Goal: Task Accomplishment & Management: Manage account settings

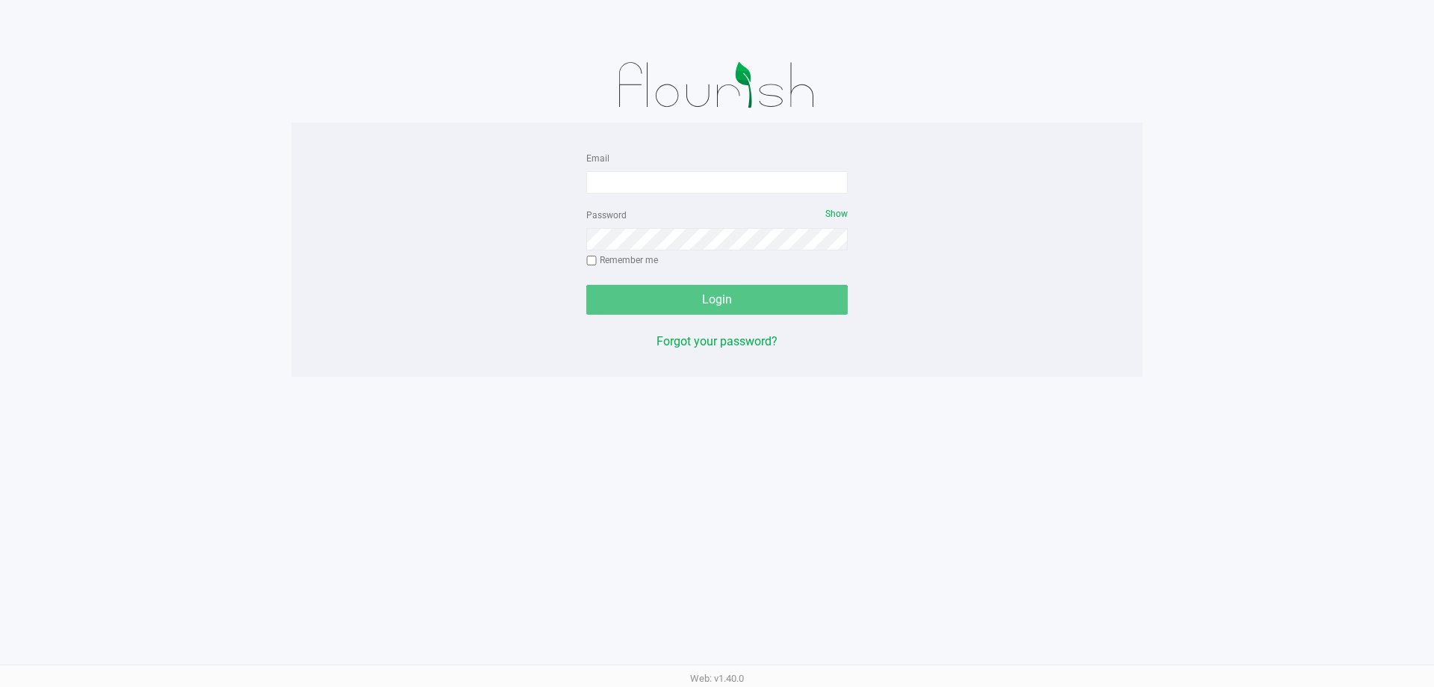
click at [680, 196] on form "Email Password Show Remember me Login" at bounding box center [716, 232] width 261 height 166
click at [683, 183] on input "Email" at bounding box center [716, 182] width 261 height 22
type input "[EMAIL_ADDRESS][DOMAIN_NAME]"
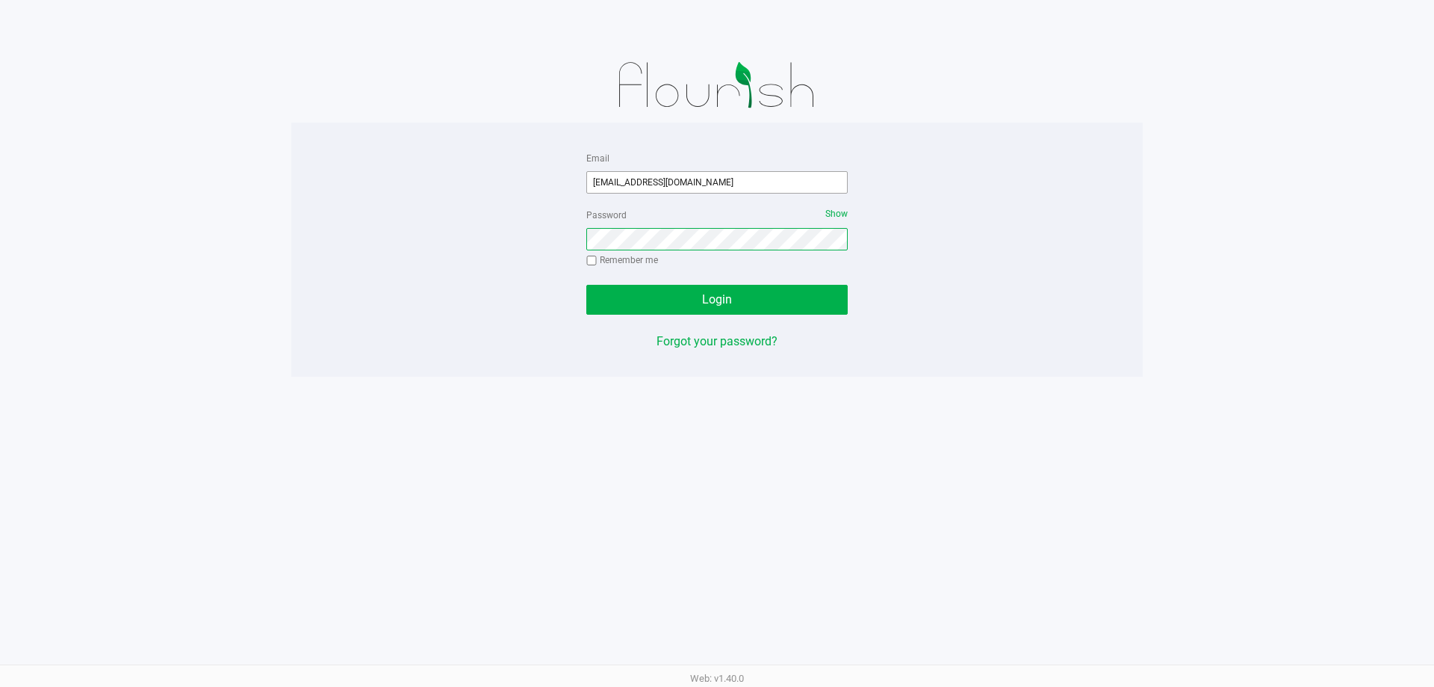
click at [586, 285] on button "Login" at bounding box center [716, 300] width 261 height 30
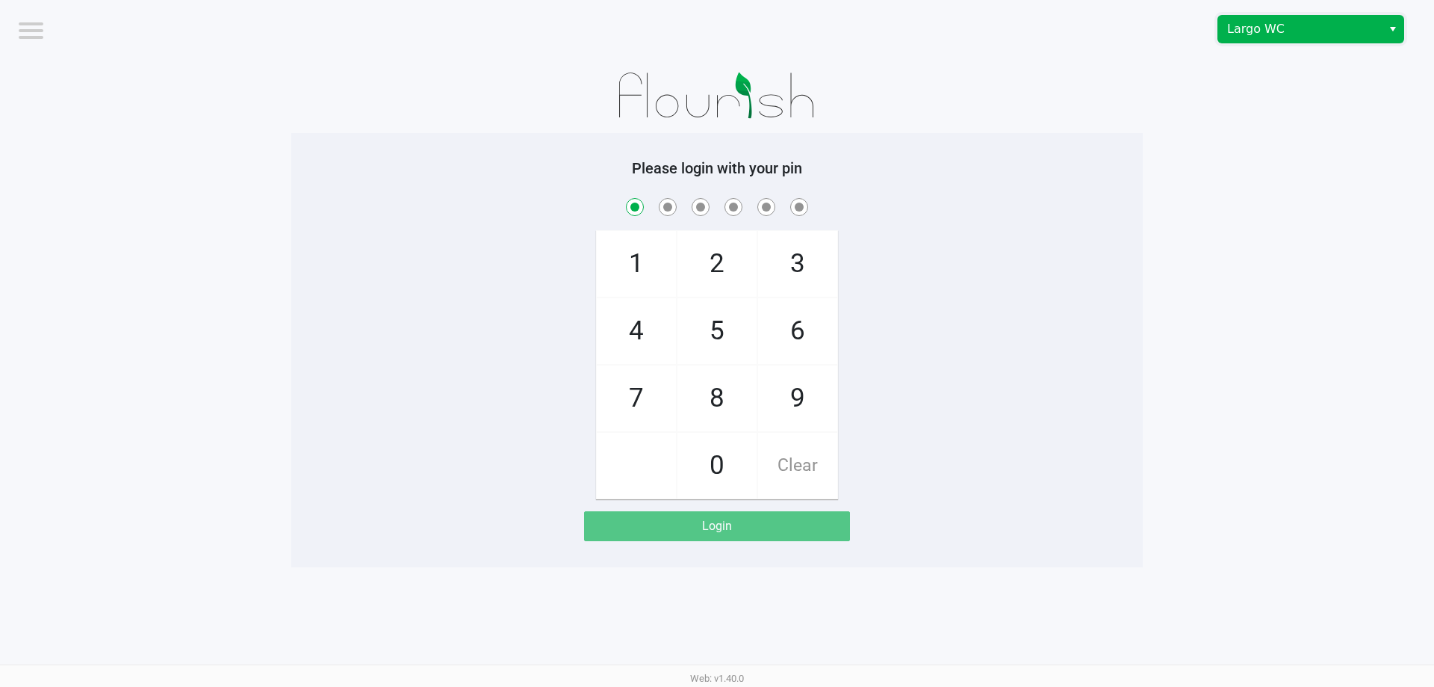
click at [1345, 21] on span "Largo WC" at bounding box center [1300, 29] width 146 height 18
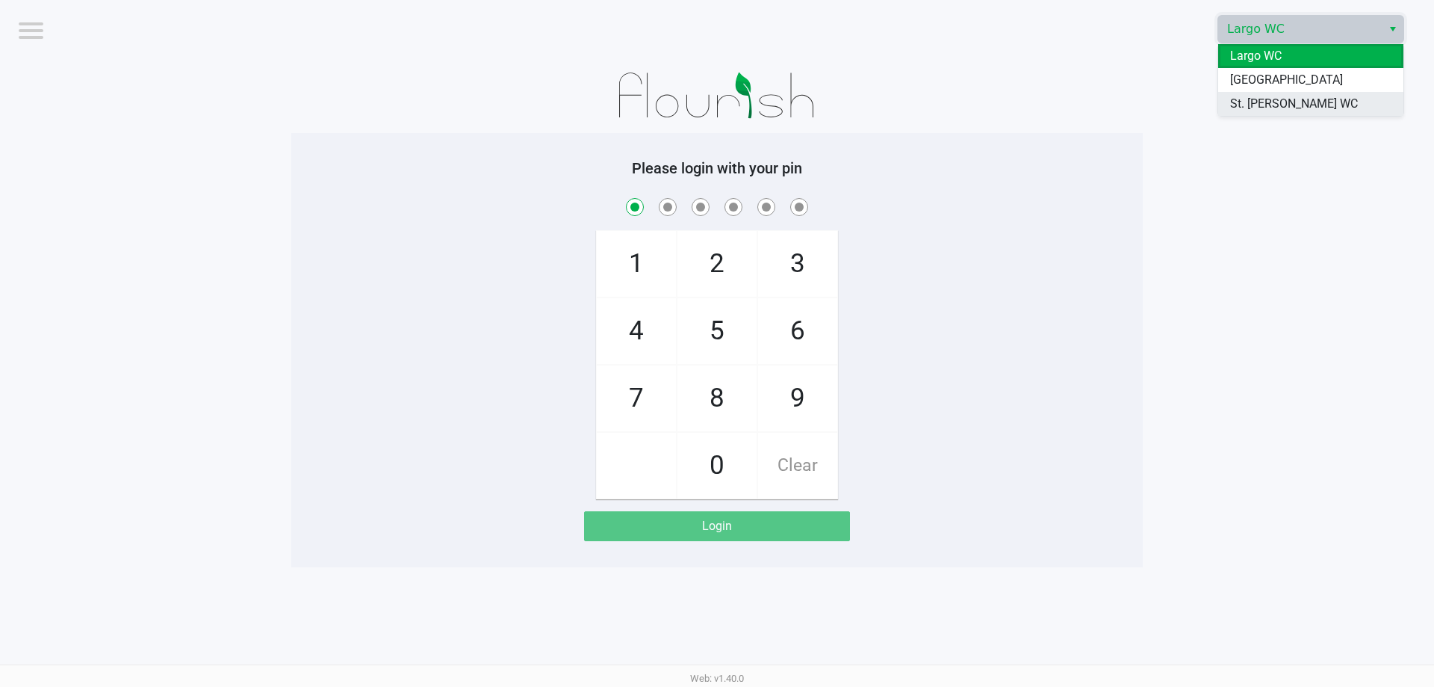
drag, startPoint x: 1266, startPoint y: 109, endPoint x: 1257, endPoint y: 109, distance: 9.7
click at [1266, 108] on span "St. [PERSON_NAME] WC" at bounding box center [1294, 104] width 128 height 18
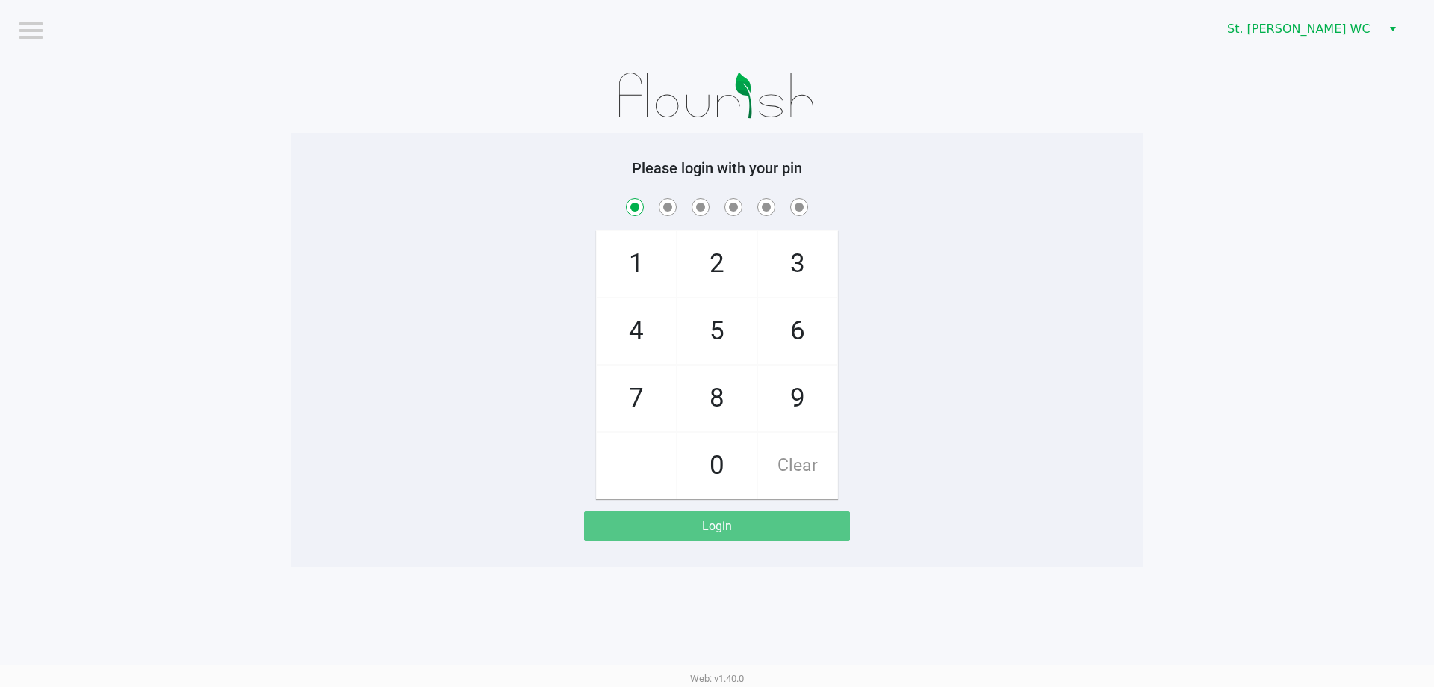
click at [1257, 109] on app-pos-login-wrapper "Logout St. Pete WC Please login with your pin 1 4 7 2 5 8 0 3 6 9 Clear Login" at bounding box center [717, 283] width 1434 height 567
checkbox input "true"
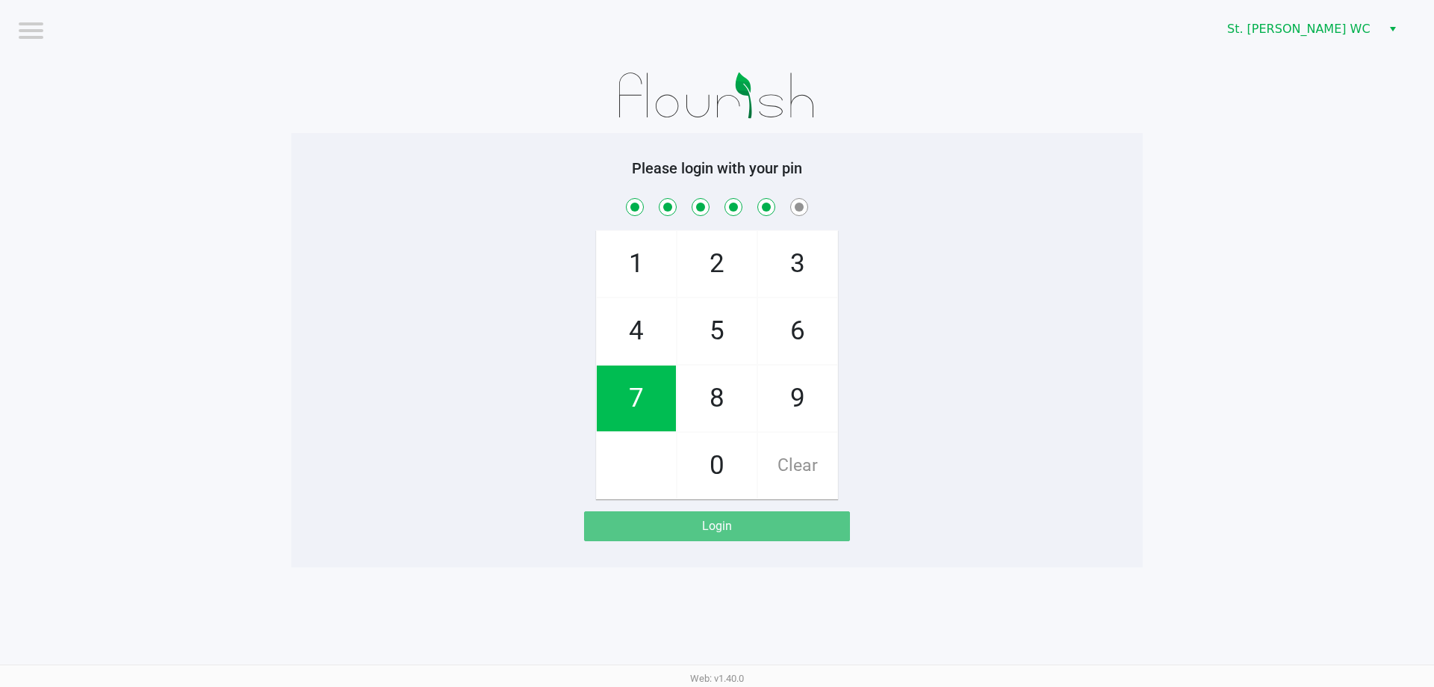
checkbox input "true"
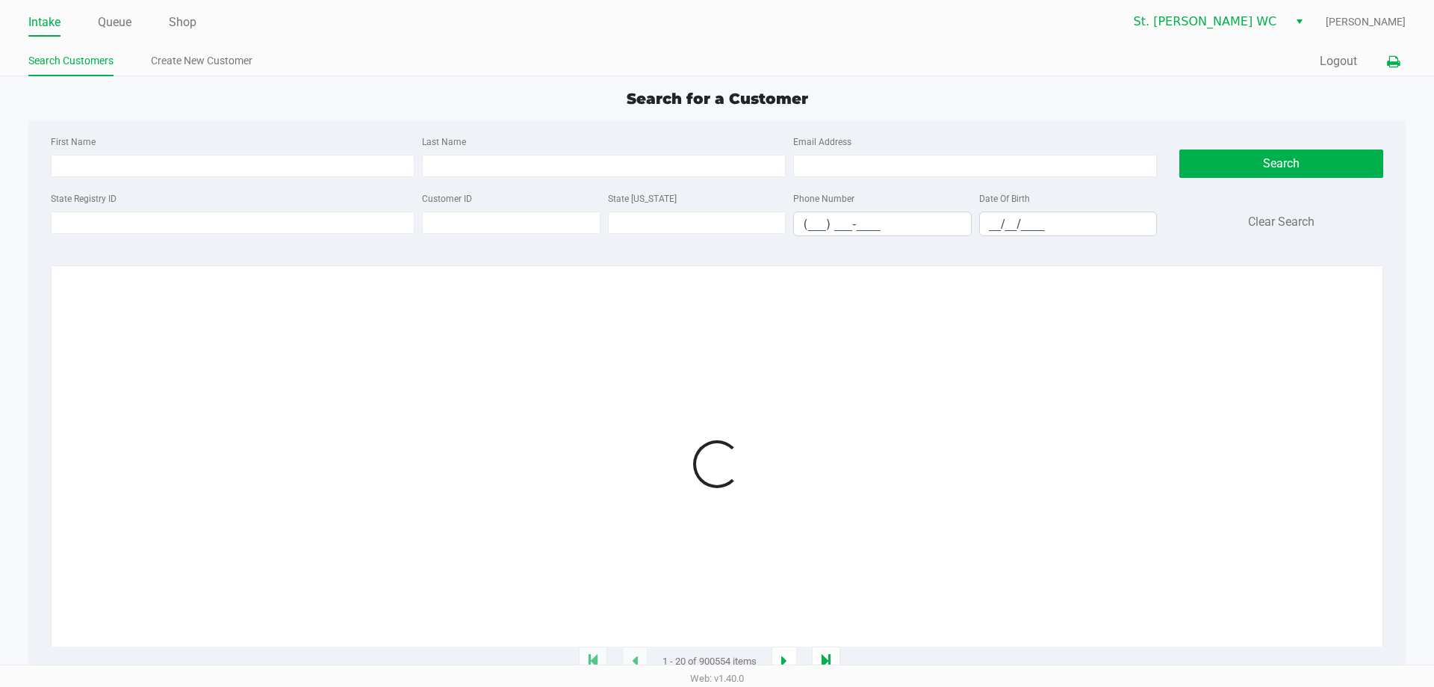
click at [1387, 58] on icon at bounding box center [1393, 62] width 13 height 10
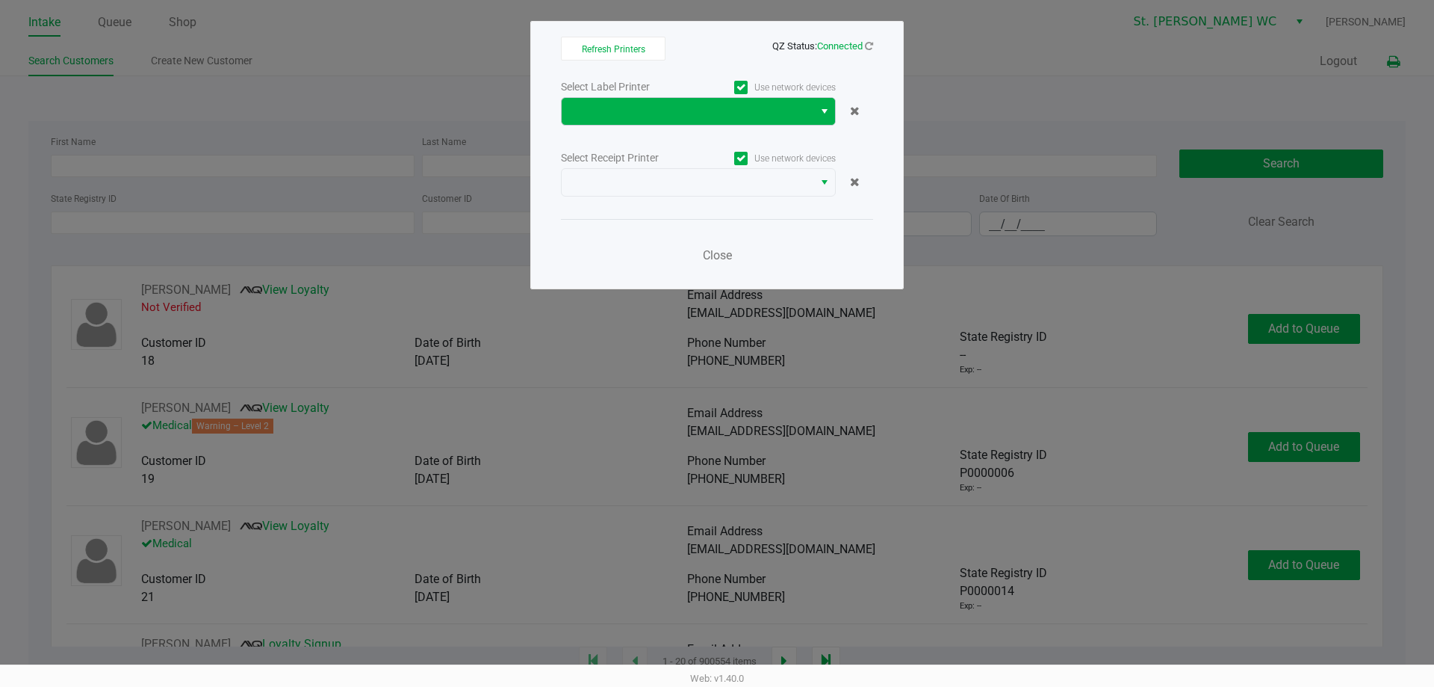
click at [818, 109] on button "Select" at bounding box center [825, 111] width 22 height 27
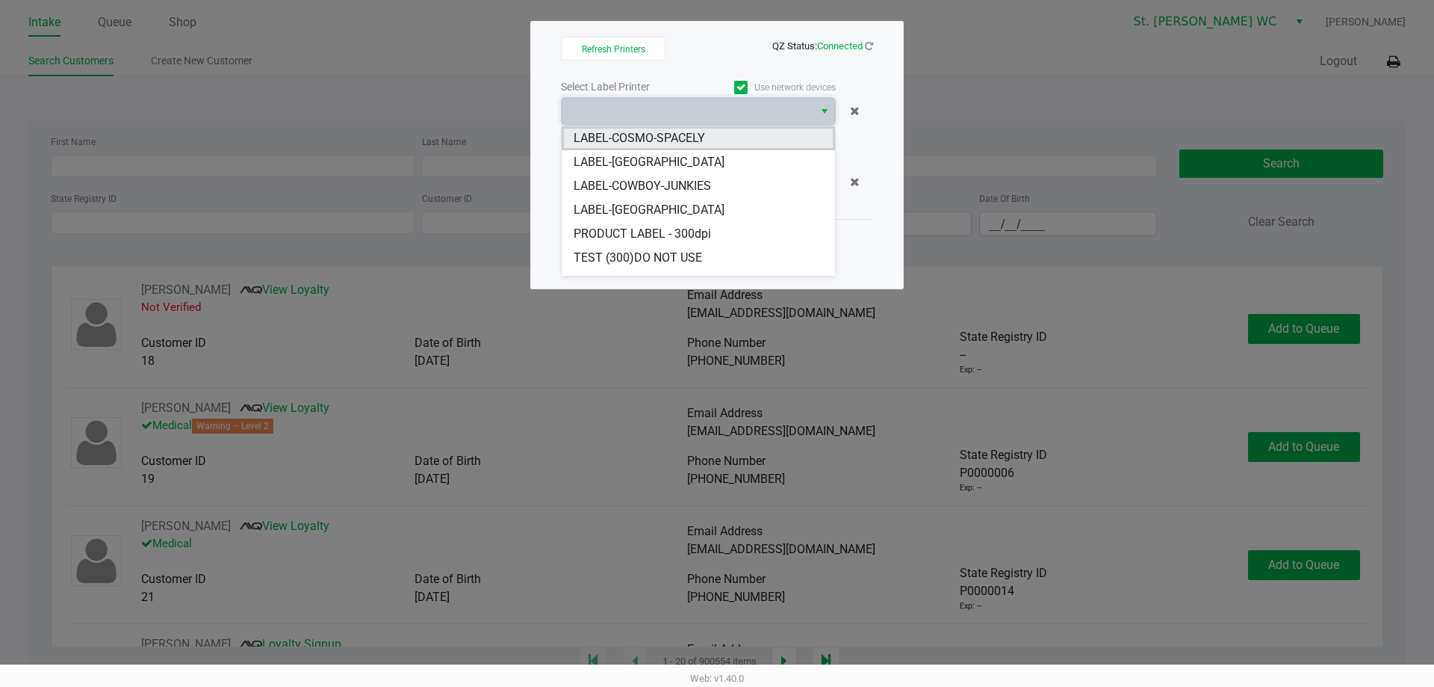
click at [688, 138] on span "LABEL-COSMO-SPACELY" at bounding box center [639, 138] width 131 height 18
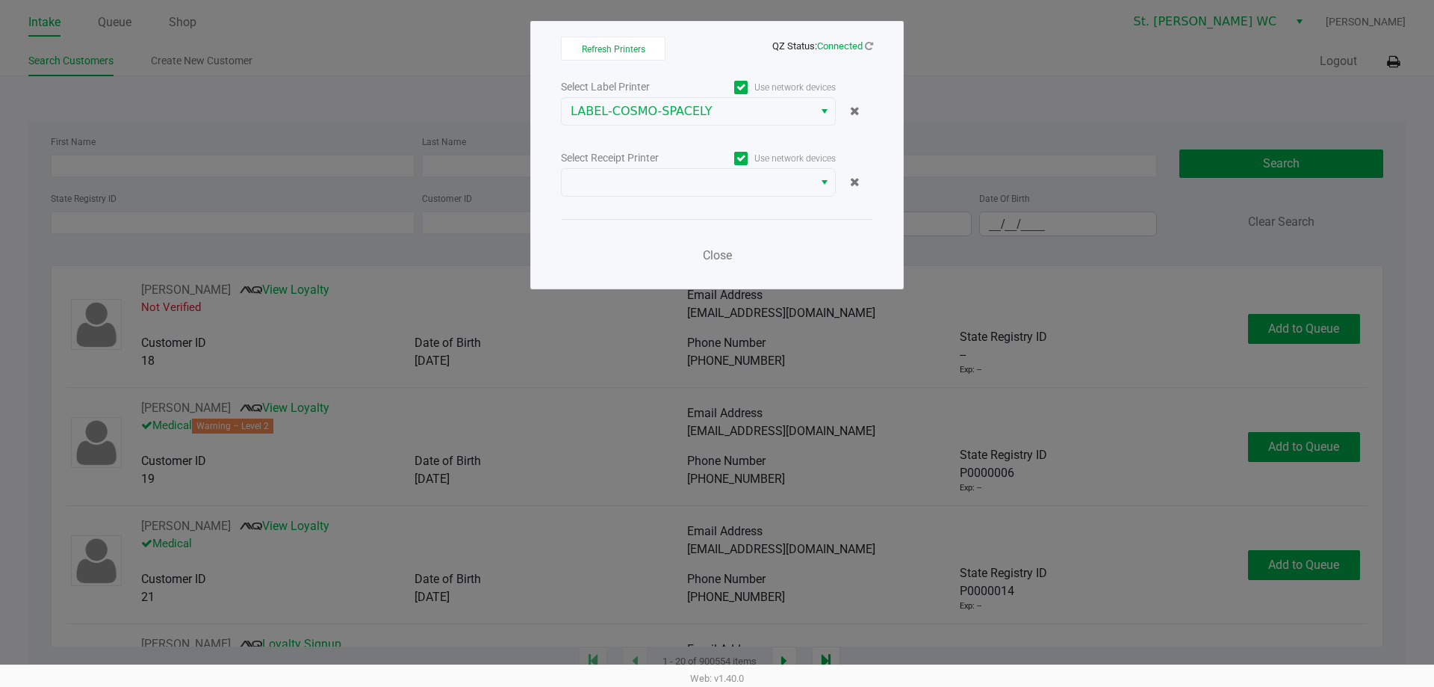
click at [688, 161] on div "Select Receipt Printer" at bounding box center [629, 158] width 137 height 16
click at [687, 170] on span at bounding box center [688, 182] width 252 height 27
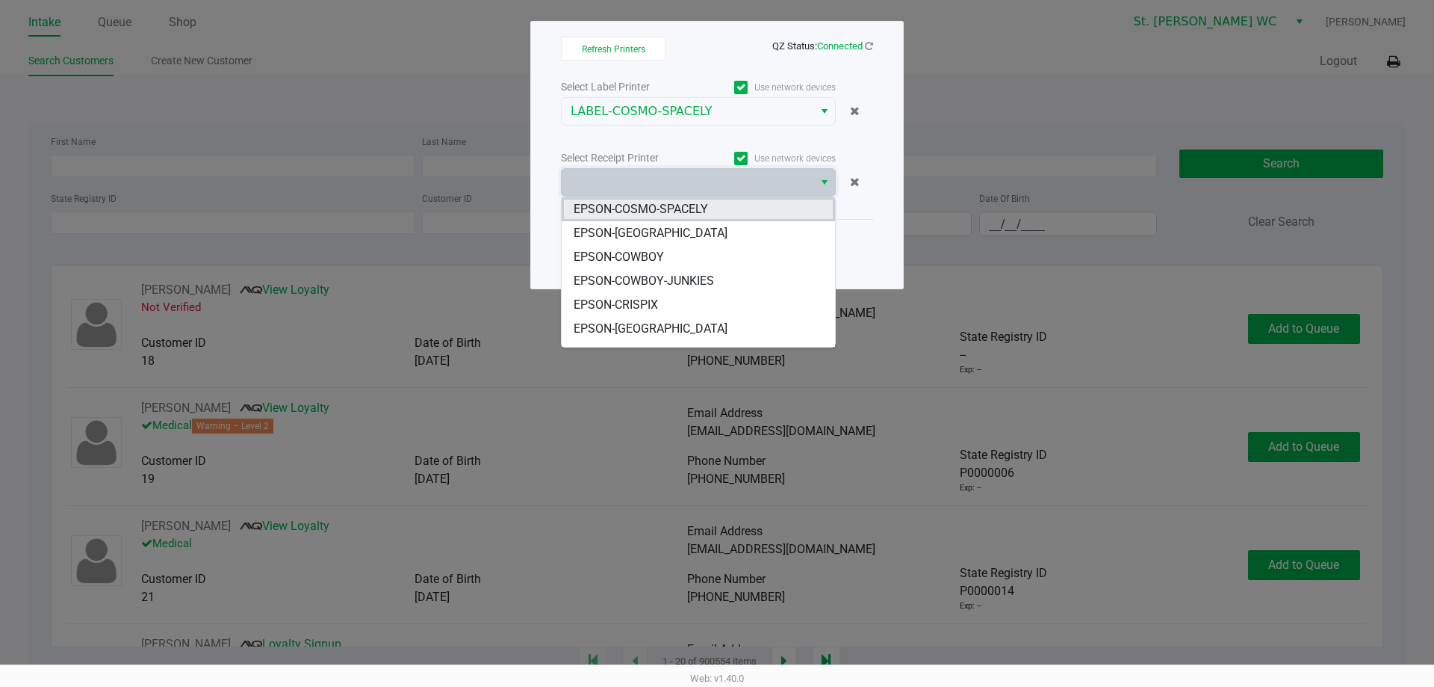
click at [681, 207] on span "EPSON-COSMO-SPACELY" at bounding box center [641, 209] width 134 height 18
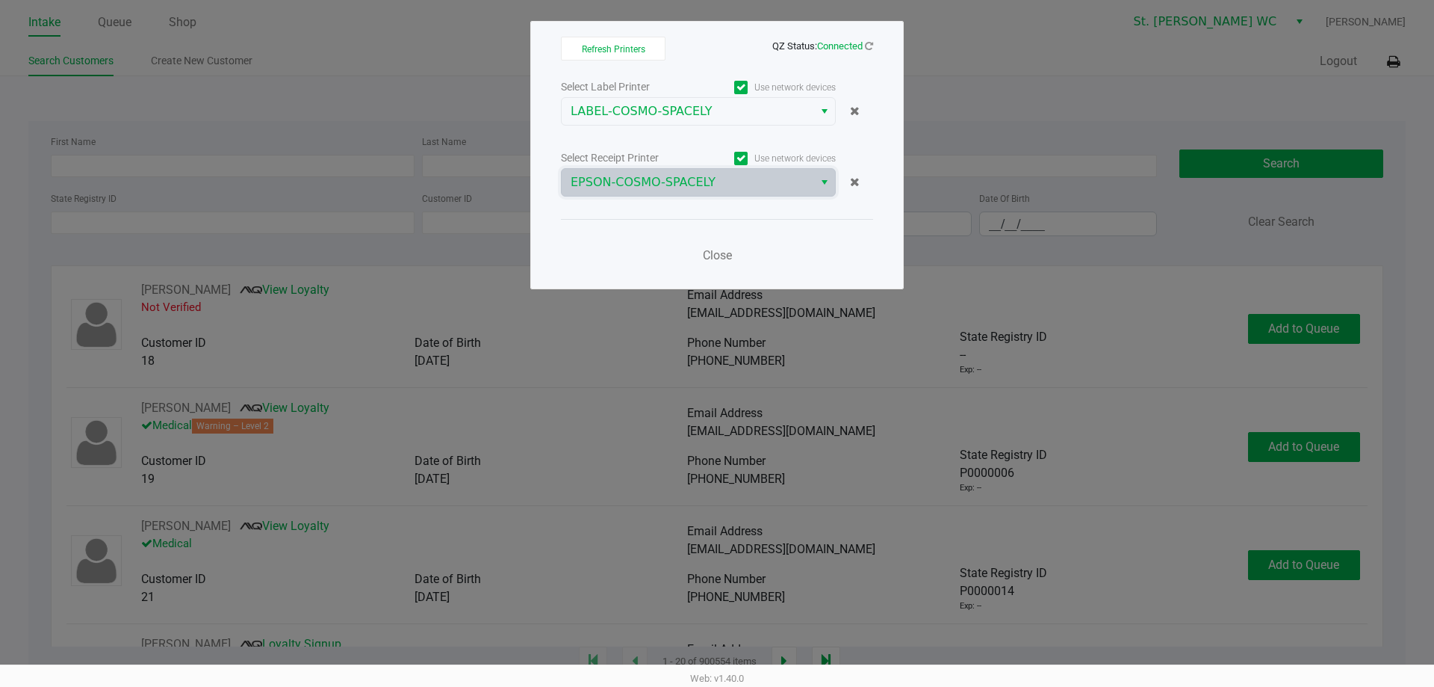
click at [678, 211] on div "Select Label Printer Use network devices LABEL-COSMO-SPACELY Select Receipt Pri…" at bounding box center [717, 175] width 312 height 196
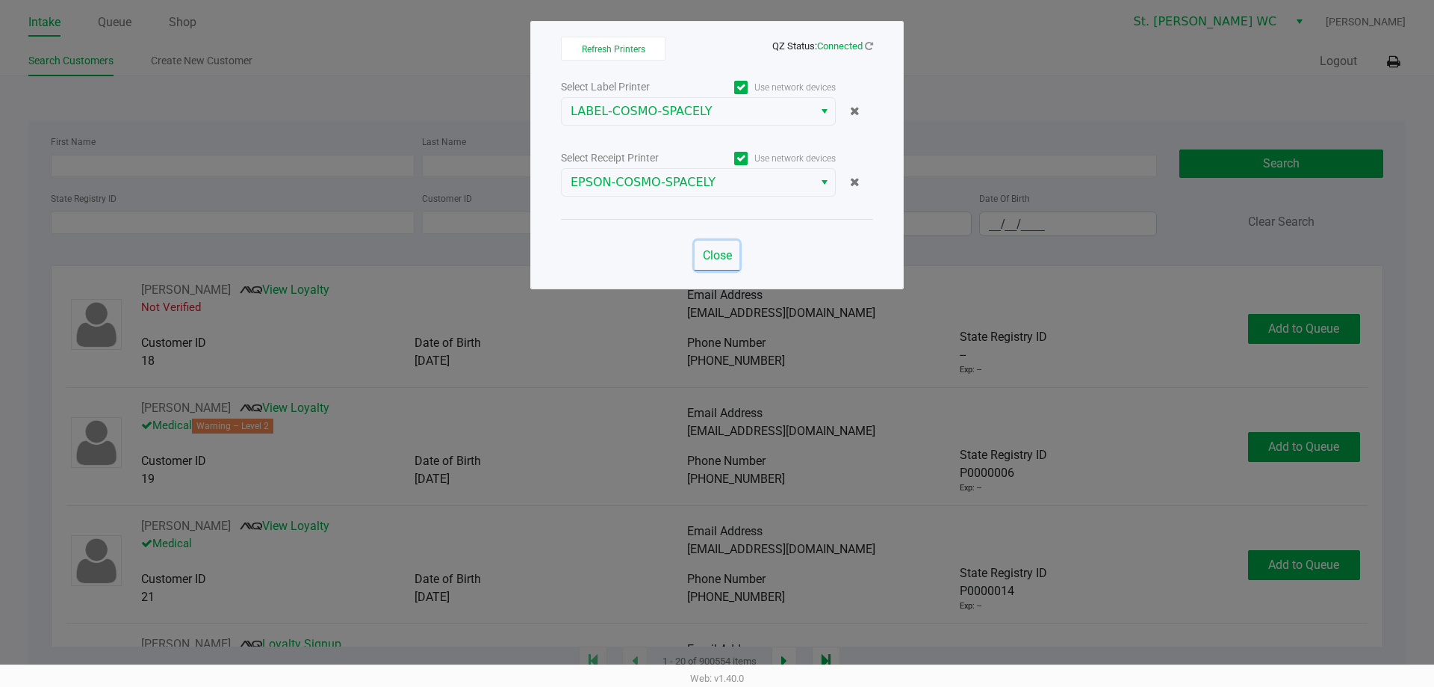
click at [709, 259] on span "Close" at bounding box center [717, 255] width 29 height 14
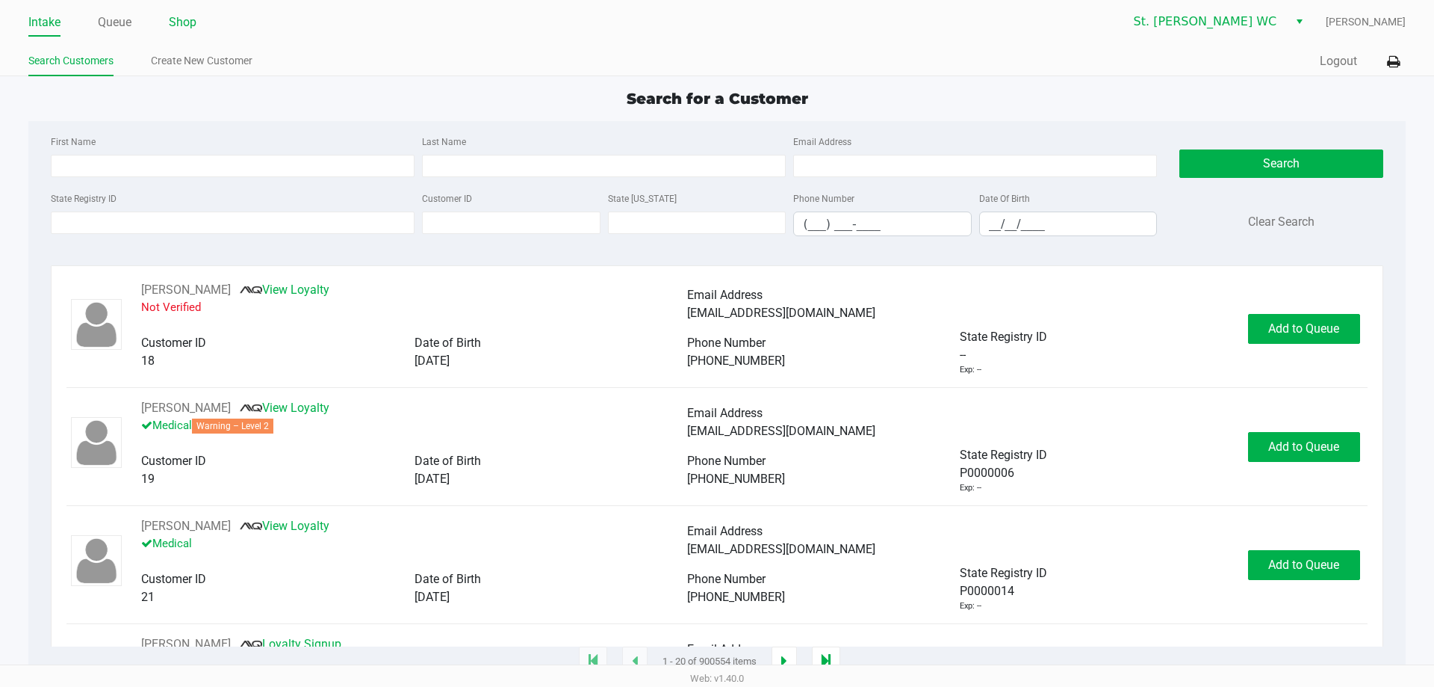
click at [187, 25] on link "Shop" at bounding box center [183, 22] width 28 height 21
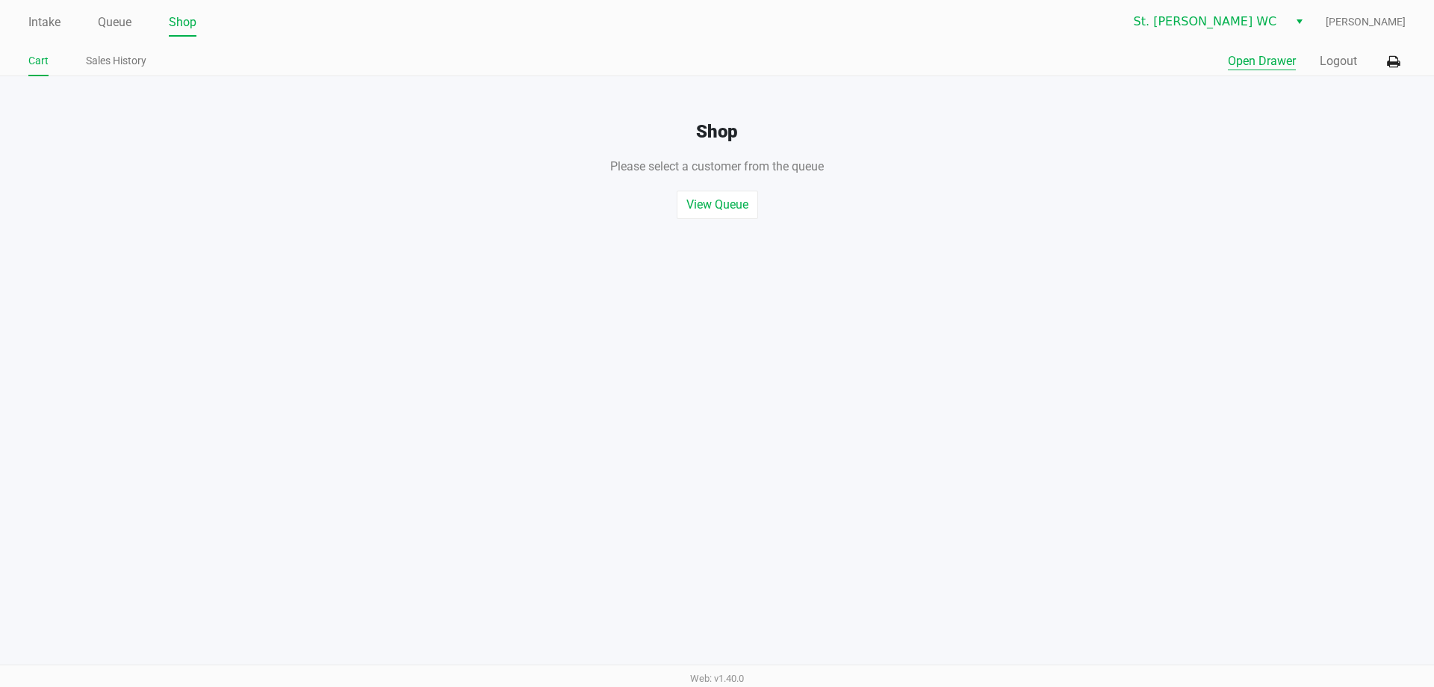
click at [1272, 58] on button "Open Drawer" at bounding box center [1262, 61] width 68 height 18
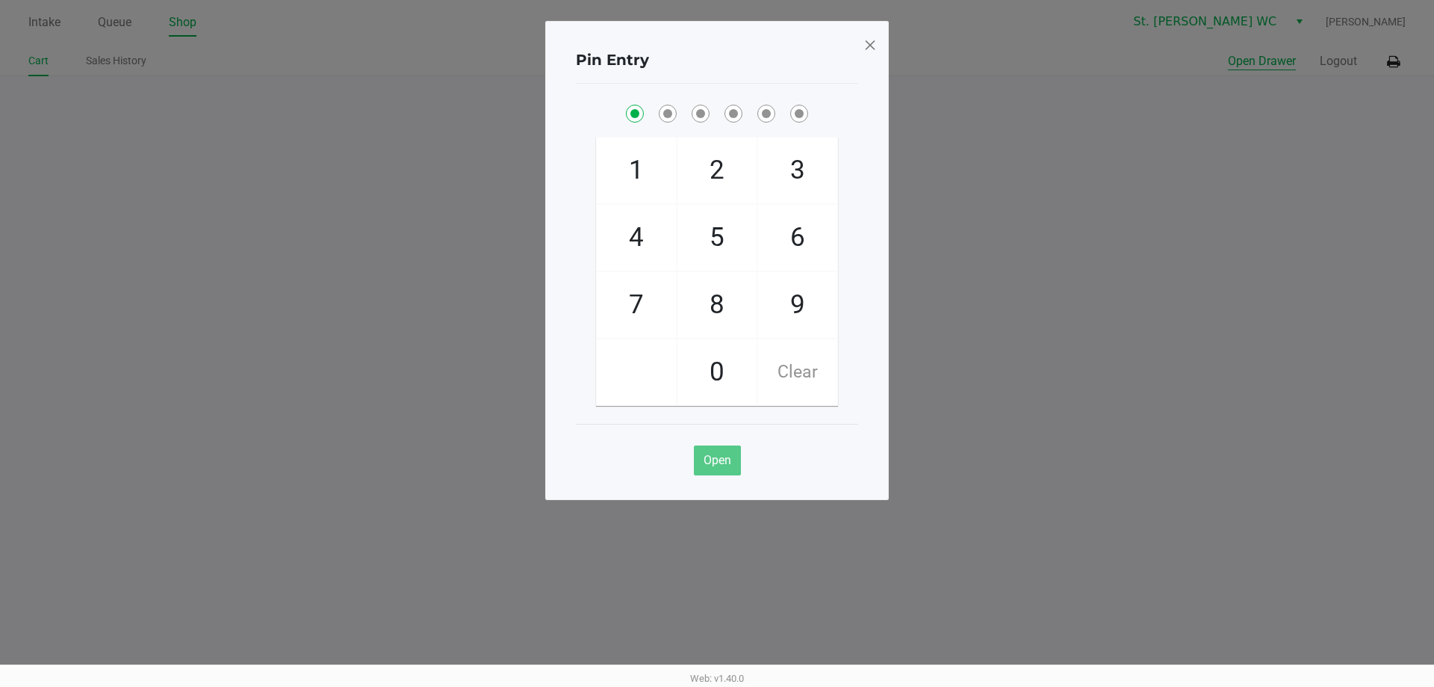
checkbox input "true"
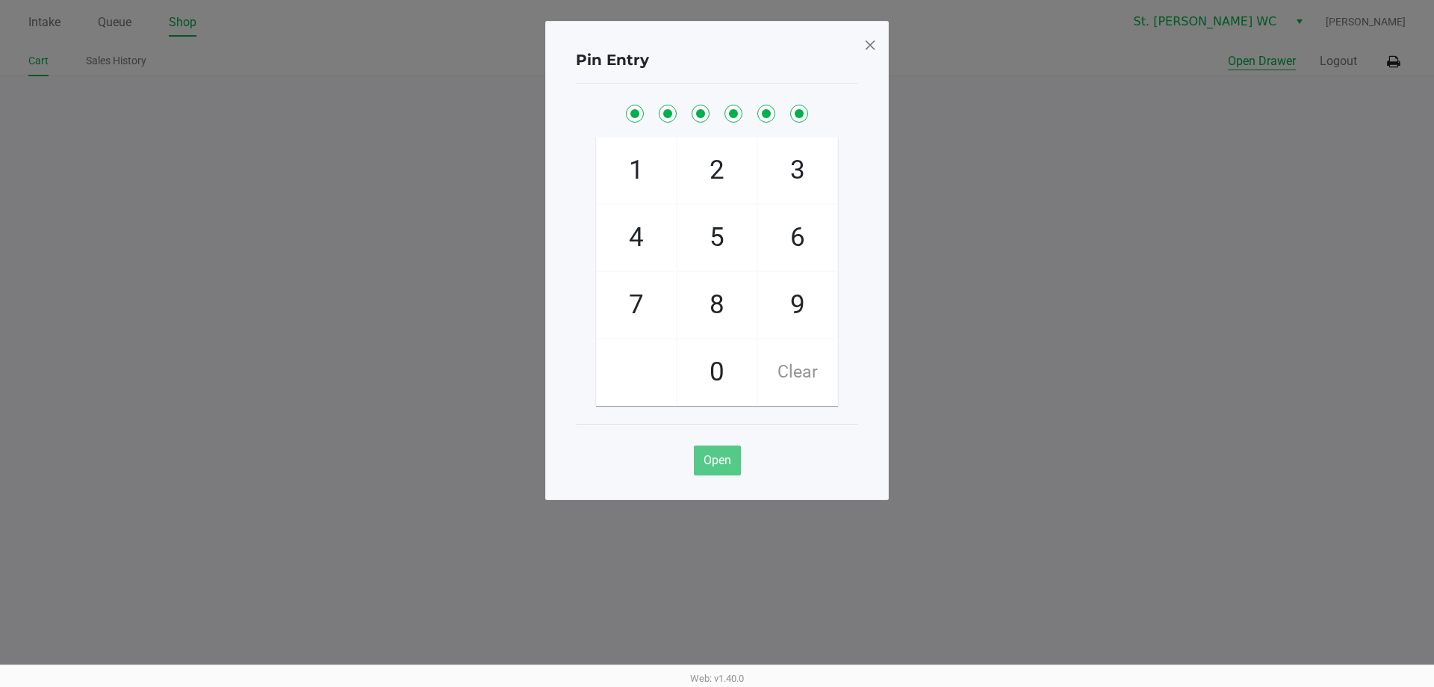
checkbox input "true"
click at [1228, 52] on button "Open Drawer" at bounding box center [1262, 61] width 68 height 18
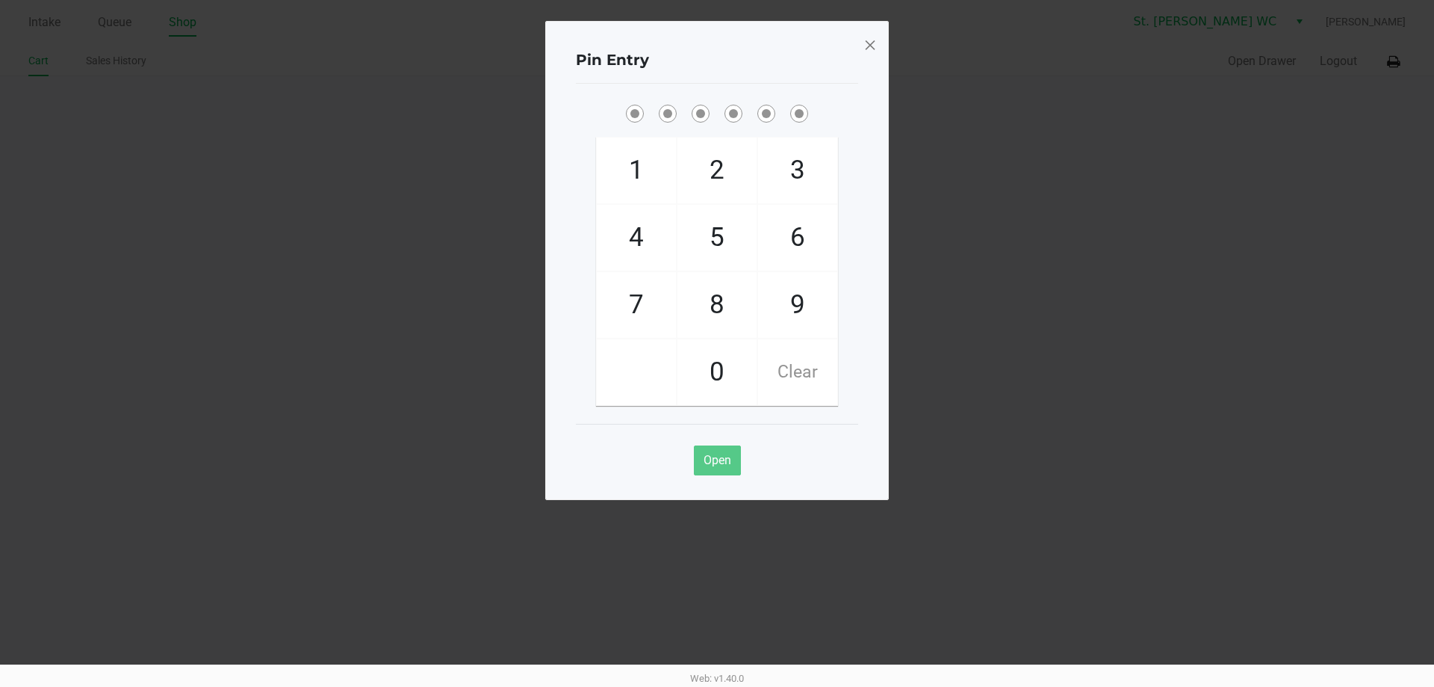
click at [878, 52] on div "Pin Entry 1 4 7 2 5 8 0 3 6 9 Clear Open" at bounding box center [717, 260] width 344 height 479
click at [877, 49] on div "Pin Entry 1 4 7 2 5 8 0 3 6 9 Clear Open" at bounding box center [717, 260] width 344 height 479
click at [861, 46] on div "Pin Entry 1 4 7 2 5 8 0 3 6 9 Clear Open" at bounding box center [717, 260] width 344 height 479
click at [864, 46] on span at bounding box center [870, 45] width 13 height 24
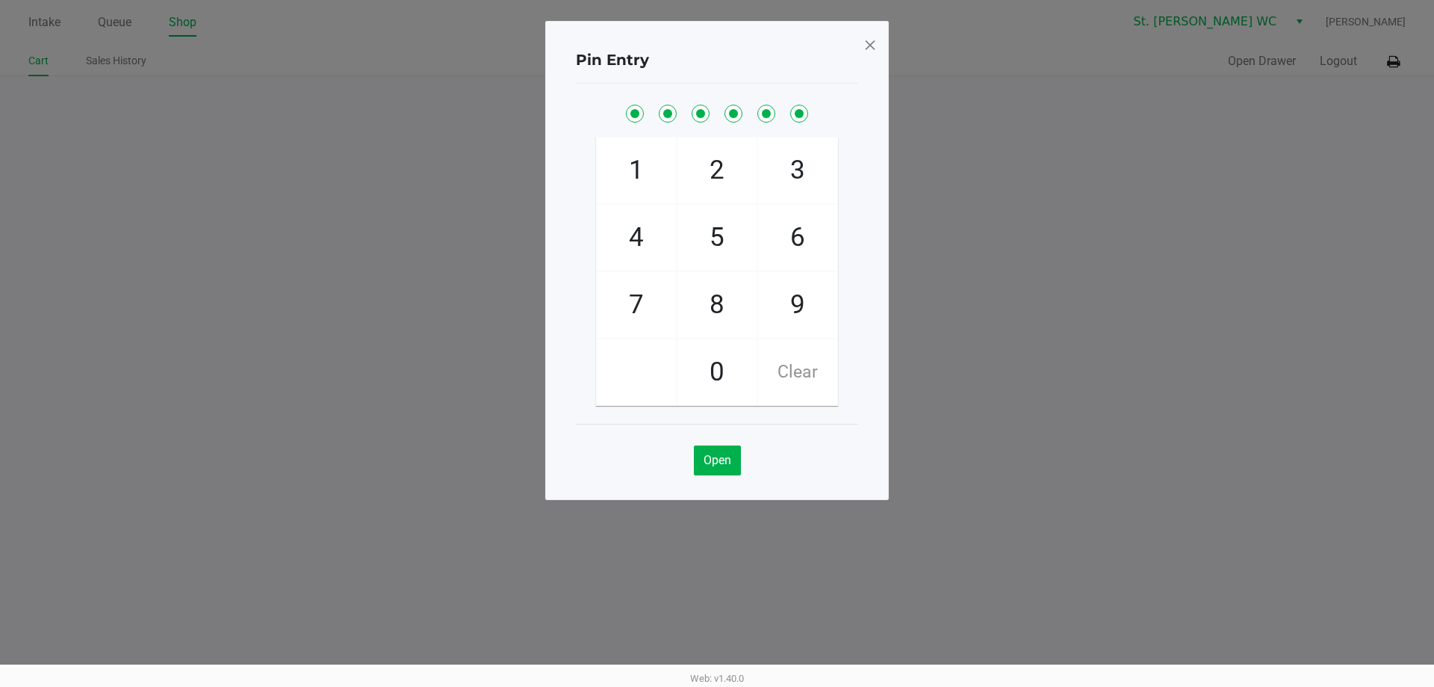
click at [866, 49] on div "Pin Entry 1 4 7 2 5 8 0 3 6 9 Clear Open" at bounding box center [717, 223] width 344 height 479
click at [867, 49] on span at bounding box center [870, 45] width 13 height 24
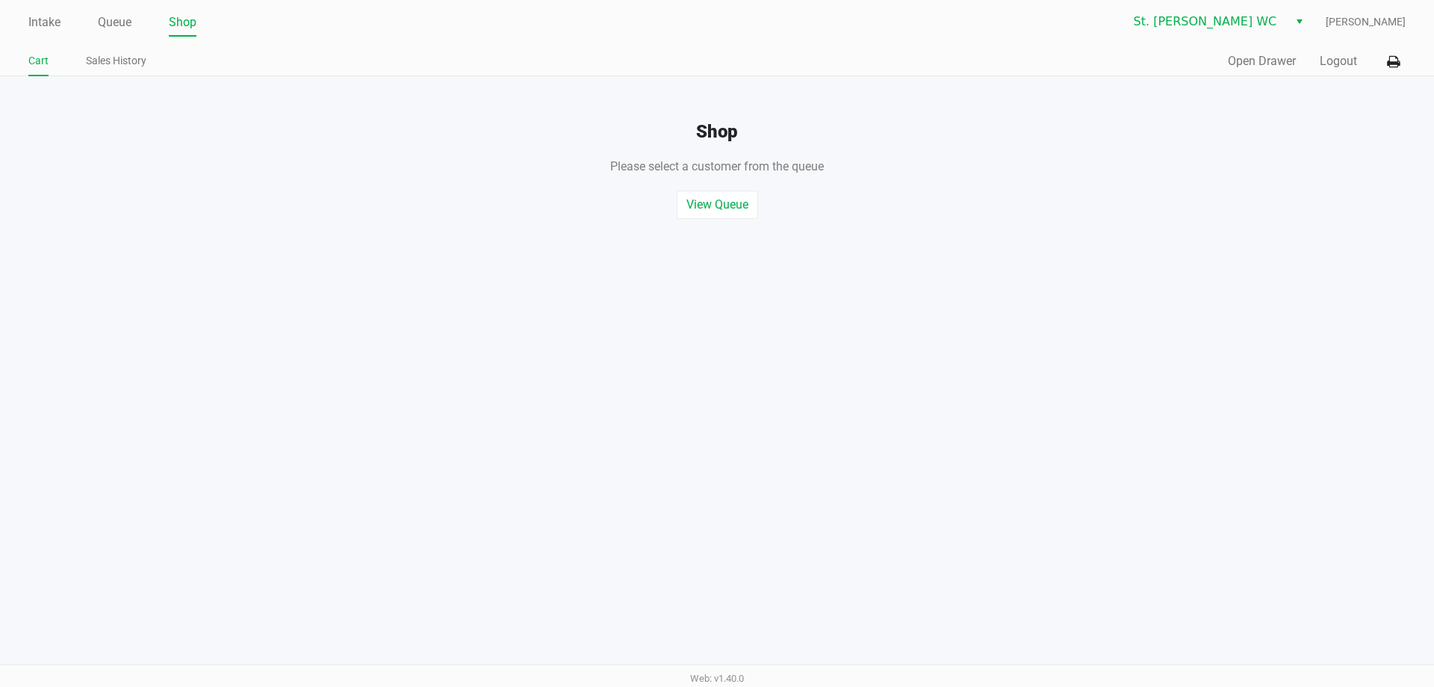
click at [875, 49] on div "Pin Entry 1 4 7 2 5 8 0 3 6 9 Clear Open" at bounding box center [717, 223] width 344 height 479
click at [1327, 58] on button "Logout" at bounding box center [1338, 61] width 37 height 18
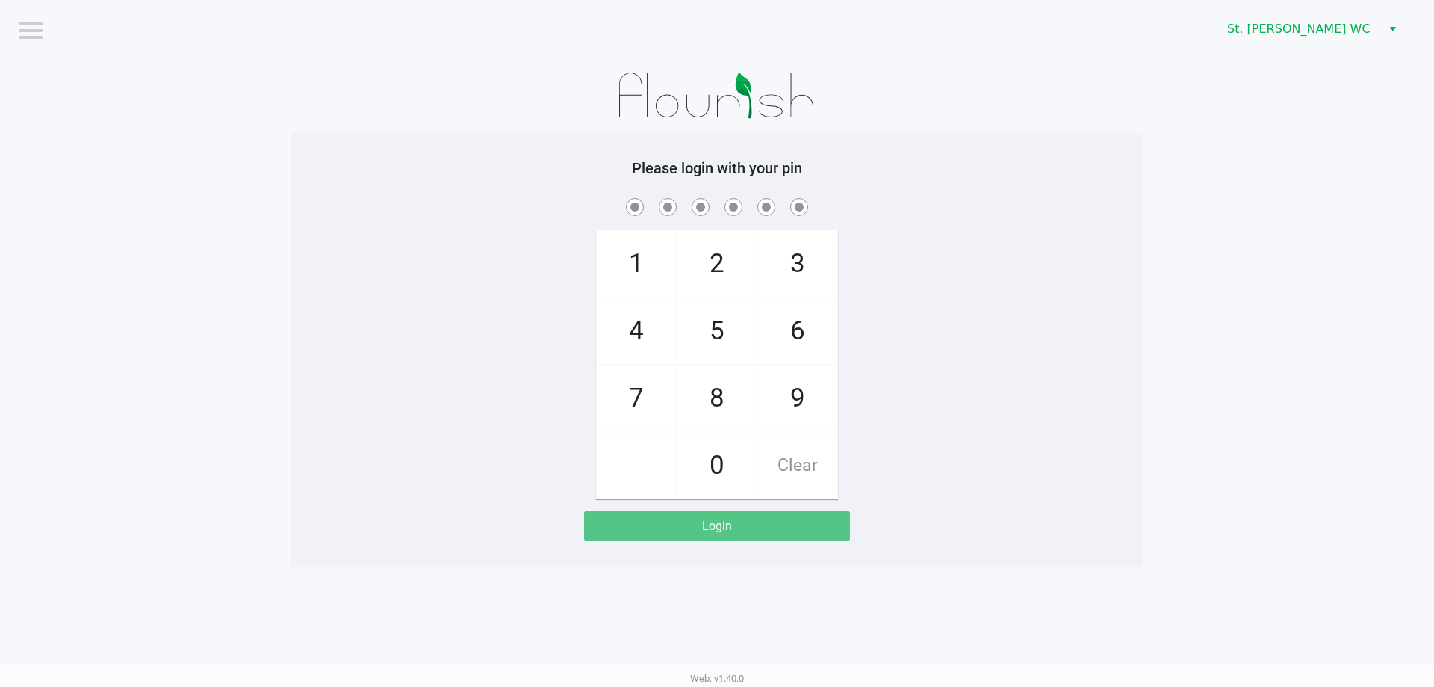
click at [948, 176] on h5 "Please login with your pin" at bounding box center [717, 168] width 829 height 18
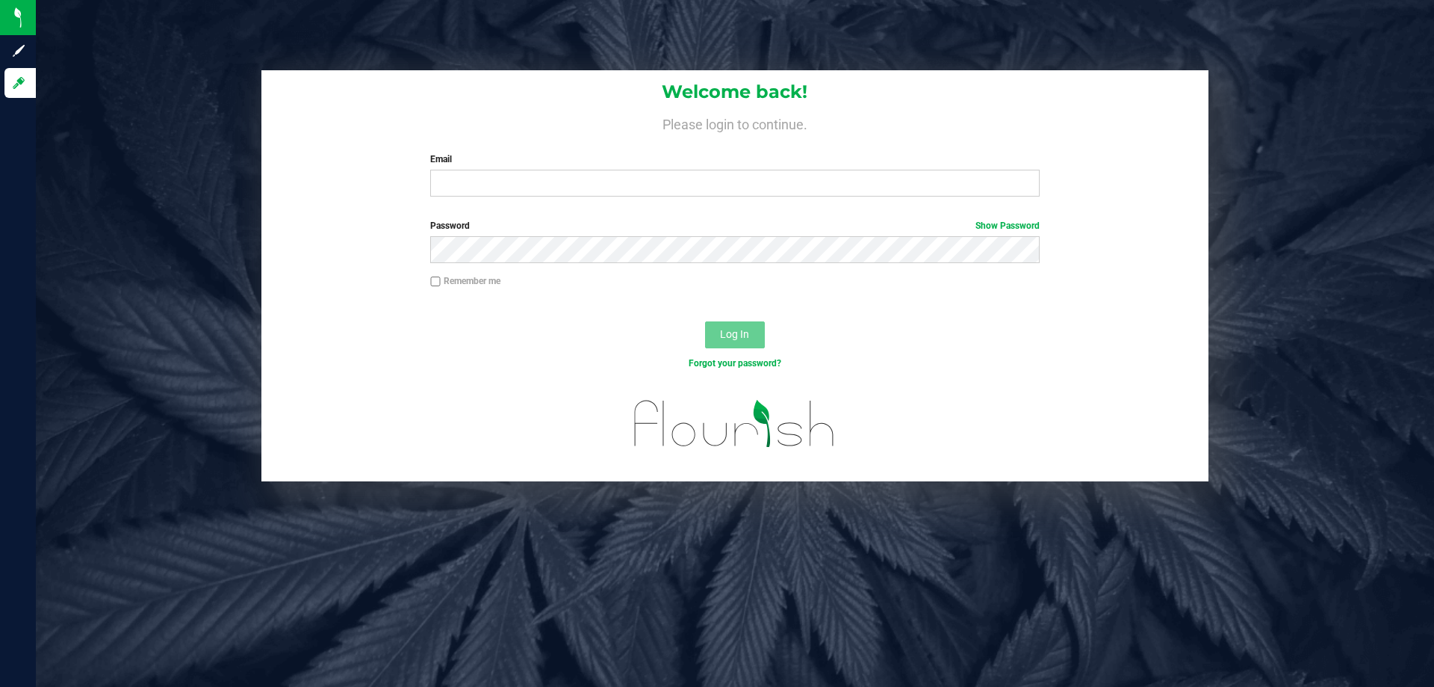
click at [439, 164] on label "Email" at bounding box center [734, 158] width 609 height 13
click at [439, 170] on input "Email" at bounding box center [734, 183] width 609 height 27
click at [444, 173] on input "Email" at bounding box center [734, 183] width 609 height 27
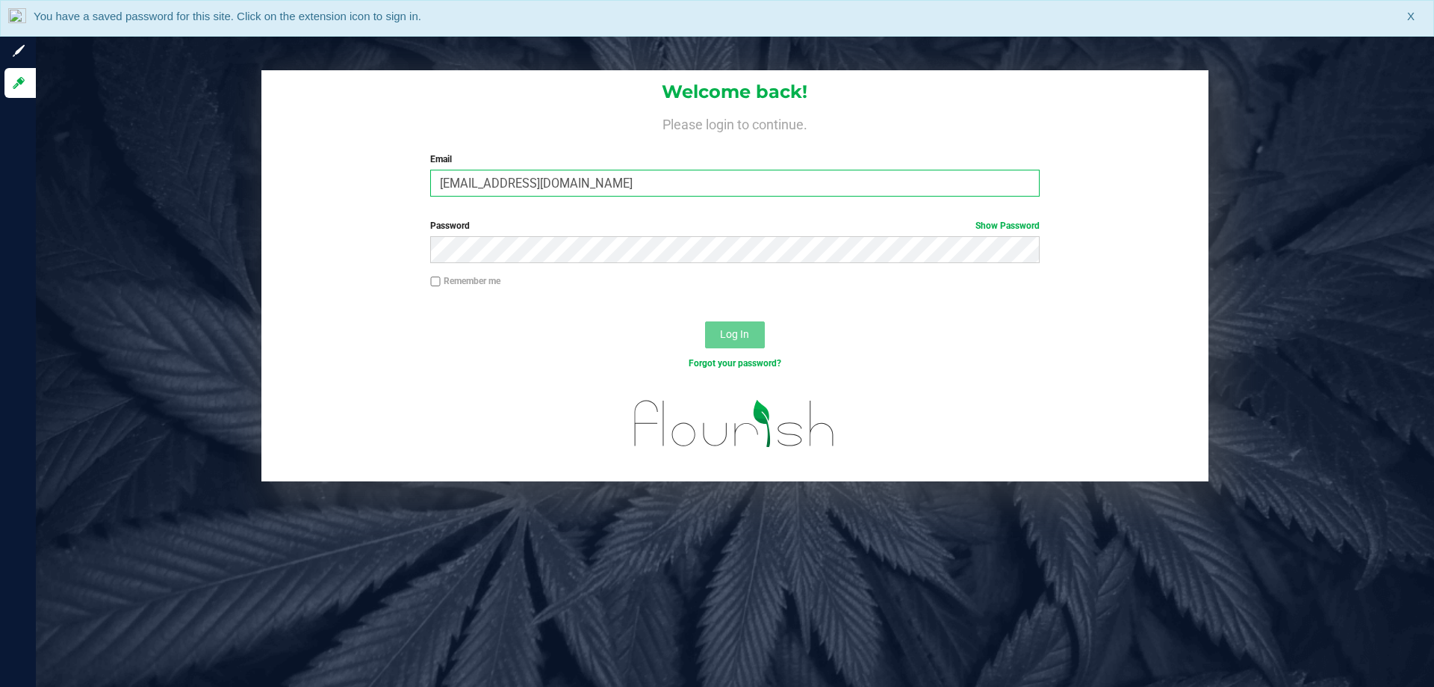
type input "pmicallef@Liveparallel.com"
click at [705, 321] on button "Log In" at bounding box center [735, 334] width 60 height 27
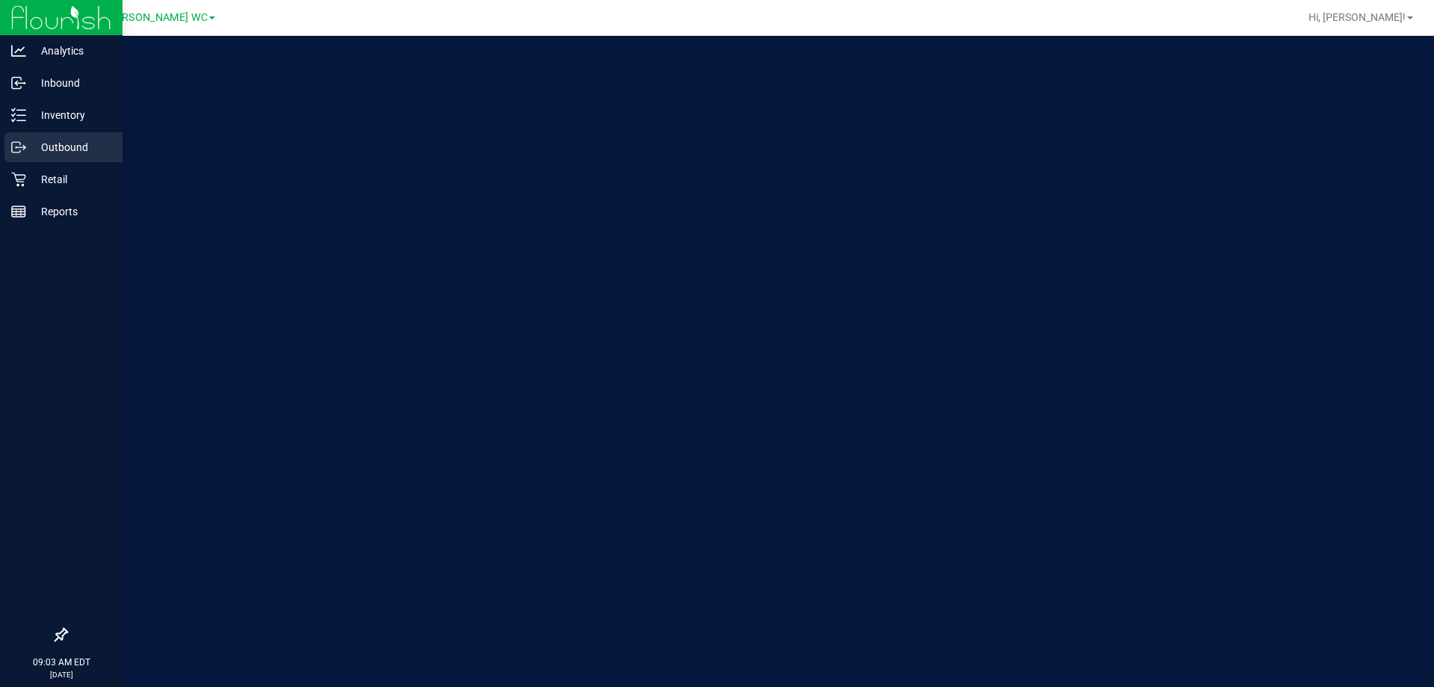
click at [17, 161] on div "Outbound" at bounding box center [63, 147] width 118 height 30
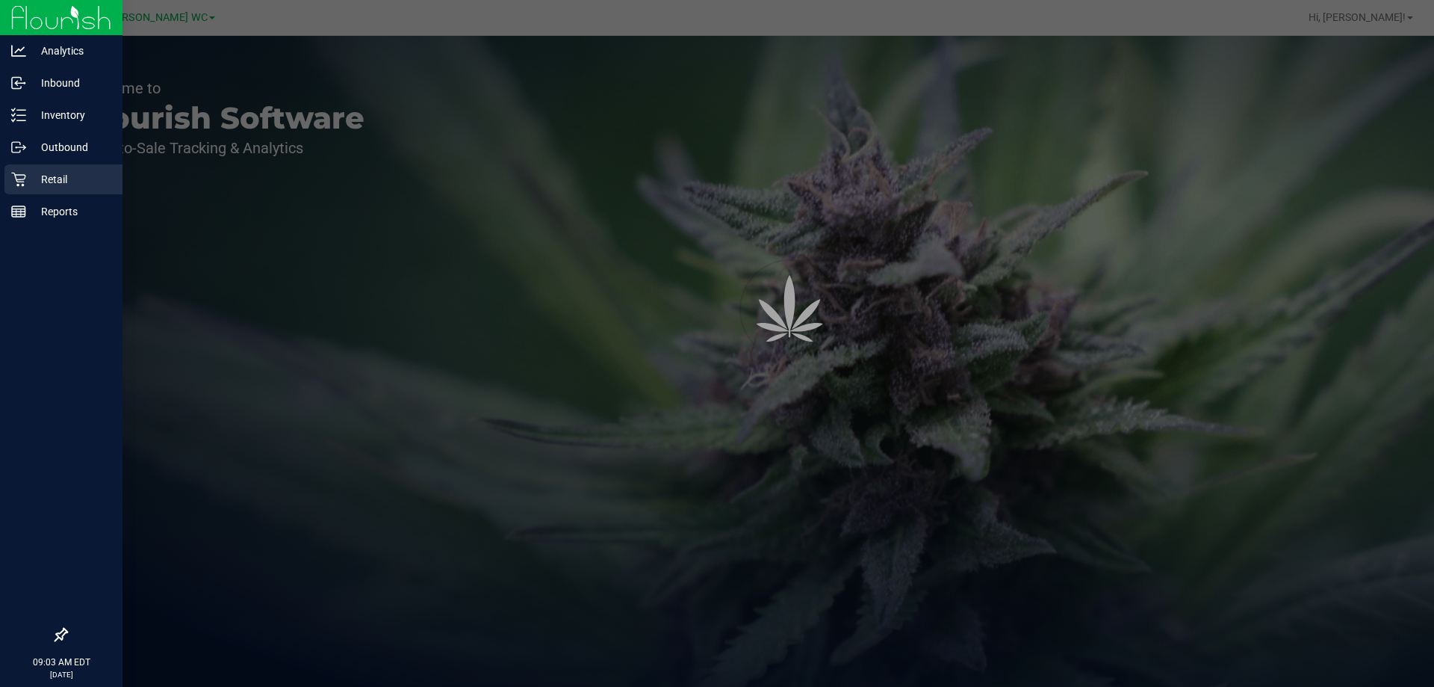
click at [33, 192] on div "Retail" at bounding box center [63, 179] width 118 height 30
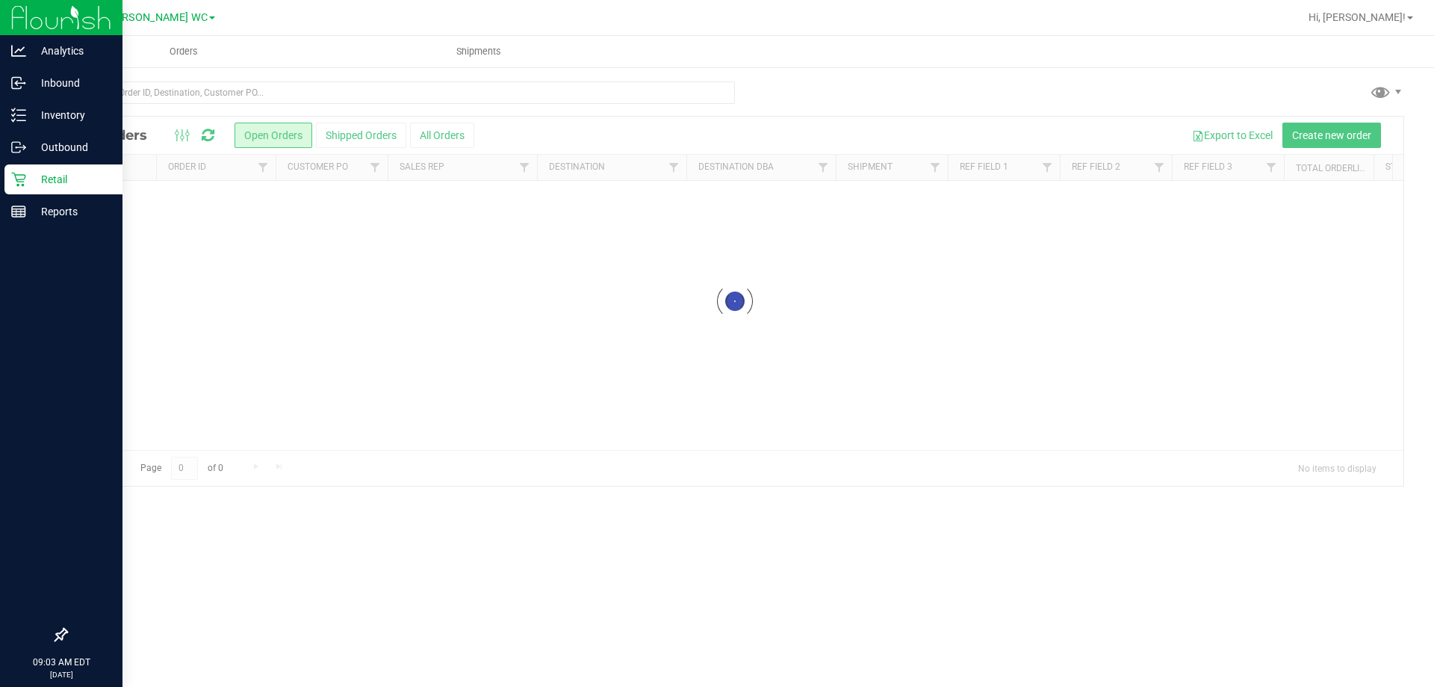
click at [51, 193] on div "Retail" at bounding box center [63, 179] width 118 height 30
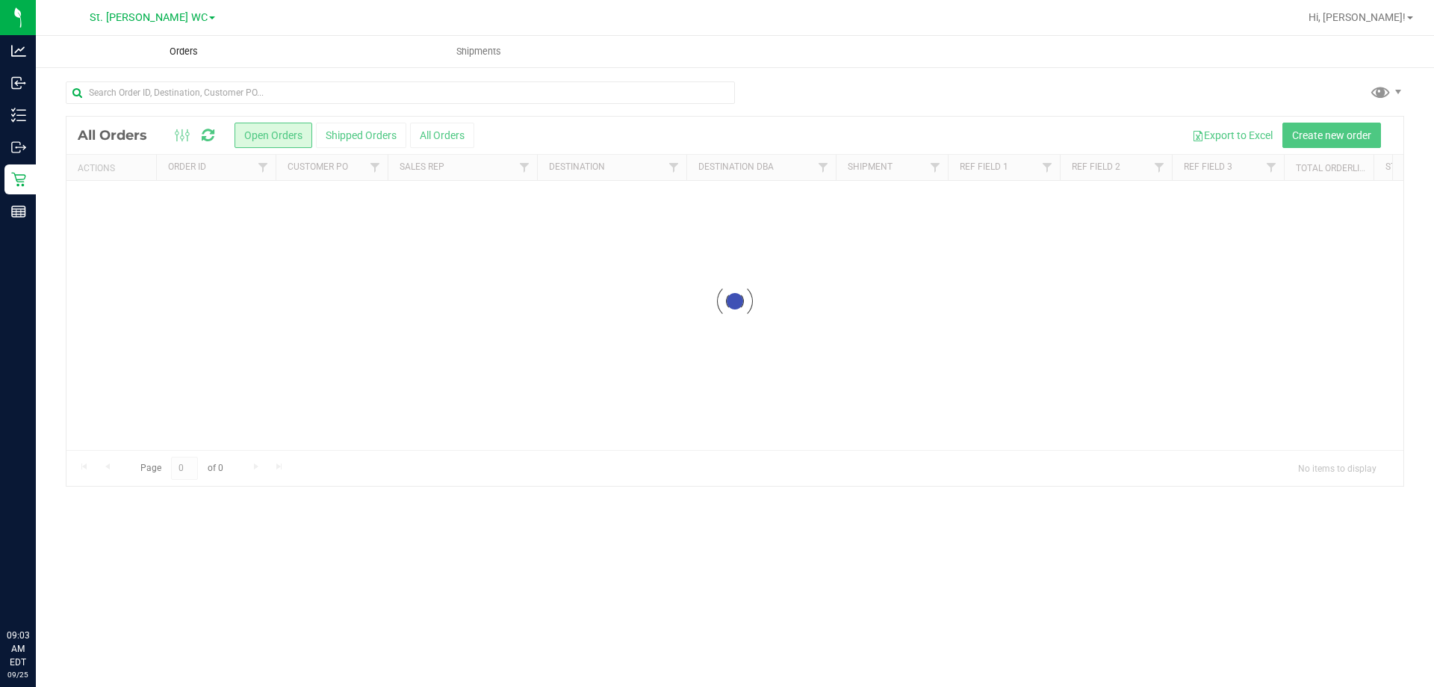
click at [196, 40] on uib-tab-heading "Orders" at bounding box center [183, 51] width 295 height 31
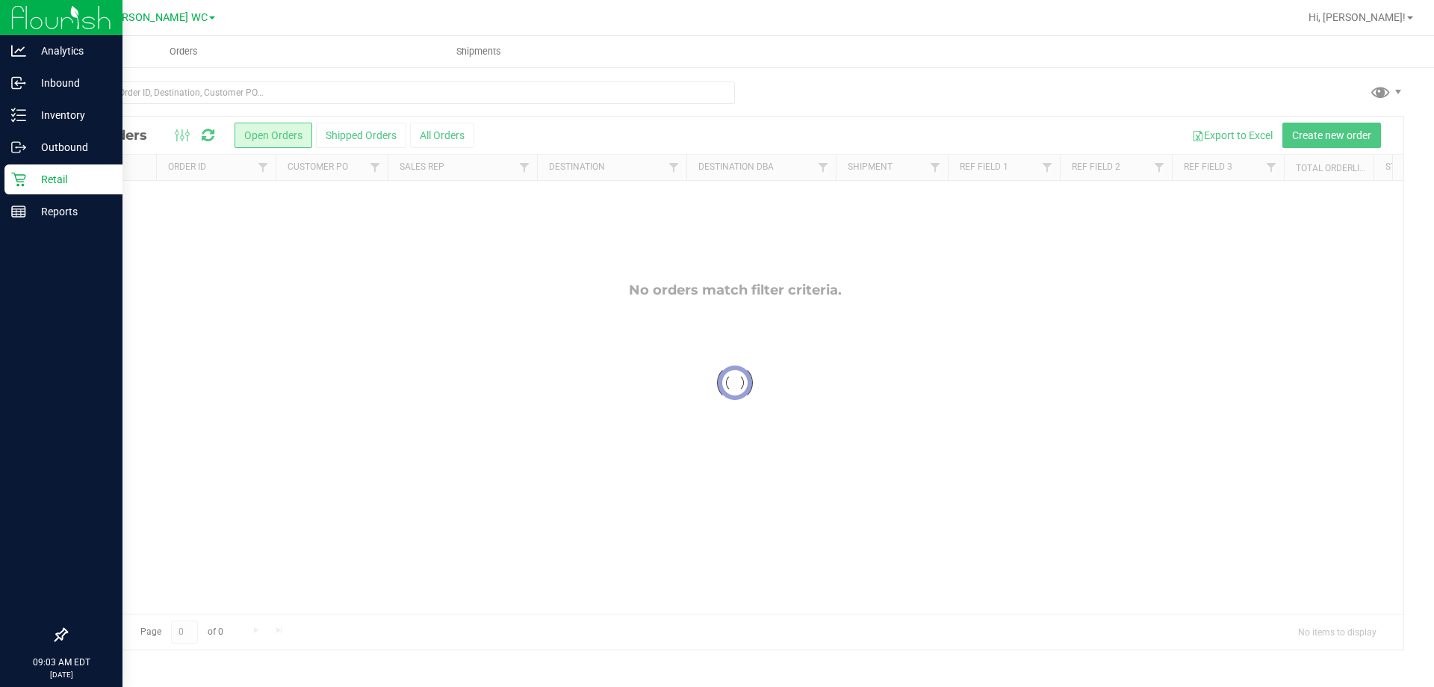
click at [31, 185] on p "Retail" at bounding box center [71, 179] width 90 height 18
click at [49, 111] on p "Inventory" at bounding box center [71, 115] width 90 height 18
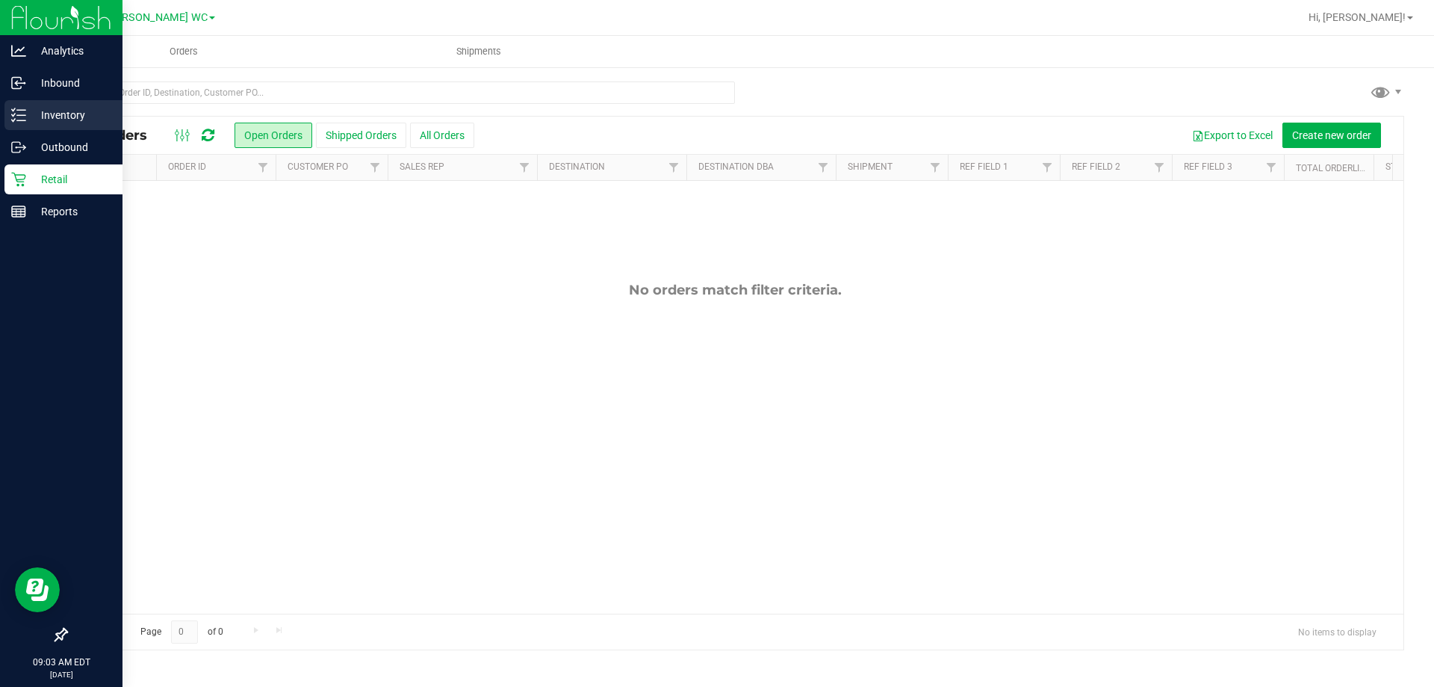
click at [51, 117] on p "Inventory" at bounding box center [71, 115] width 90 height 18
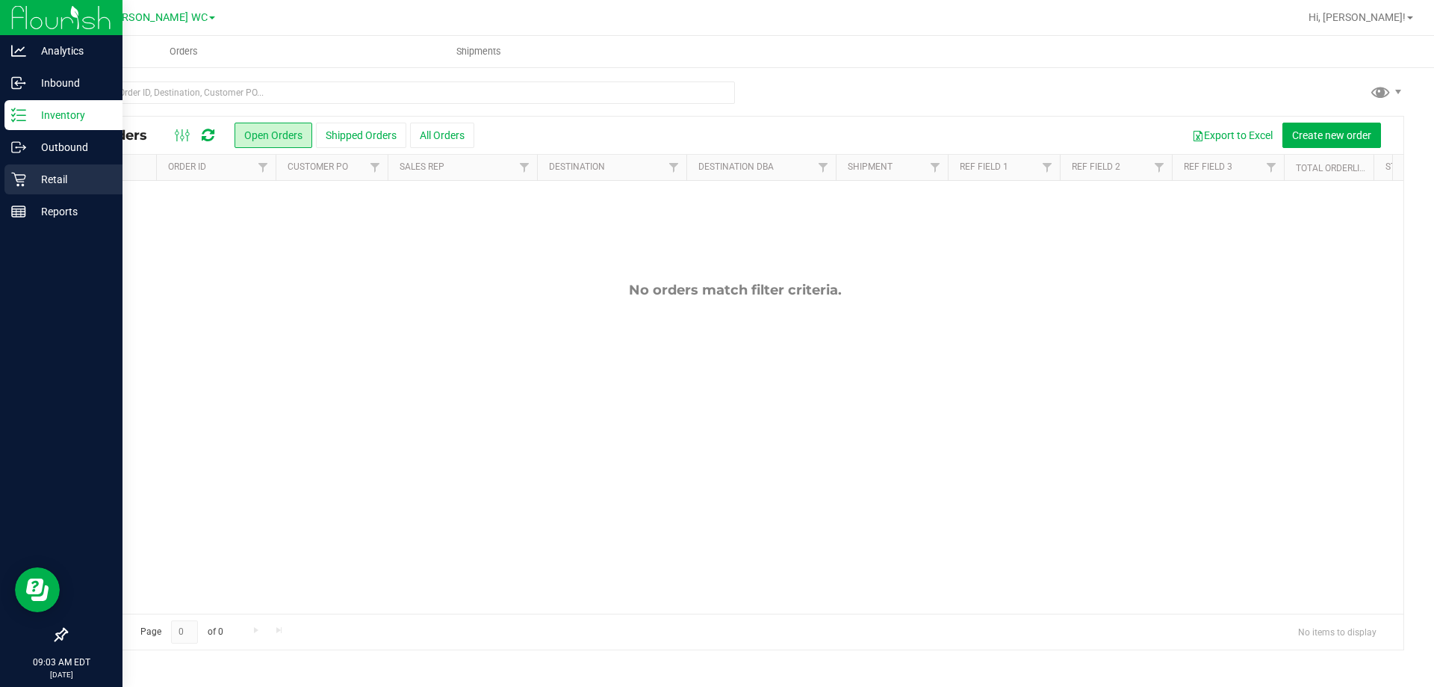
click at [61, 167] on div "Retail" at bounding box center [63, 179] width 118 height 30
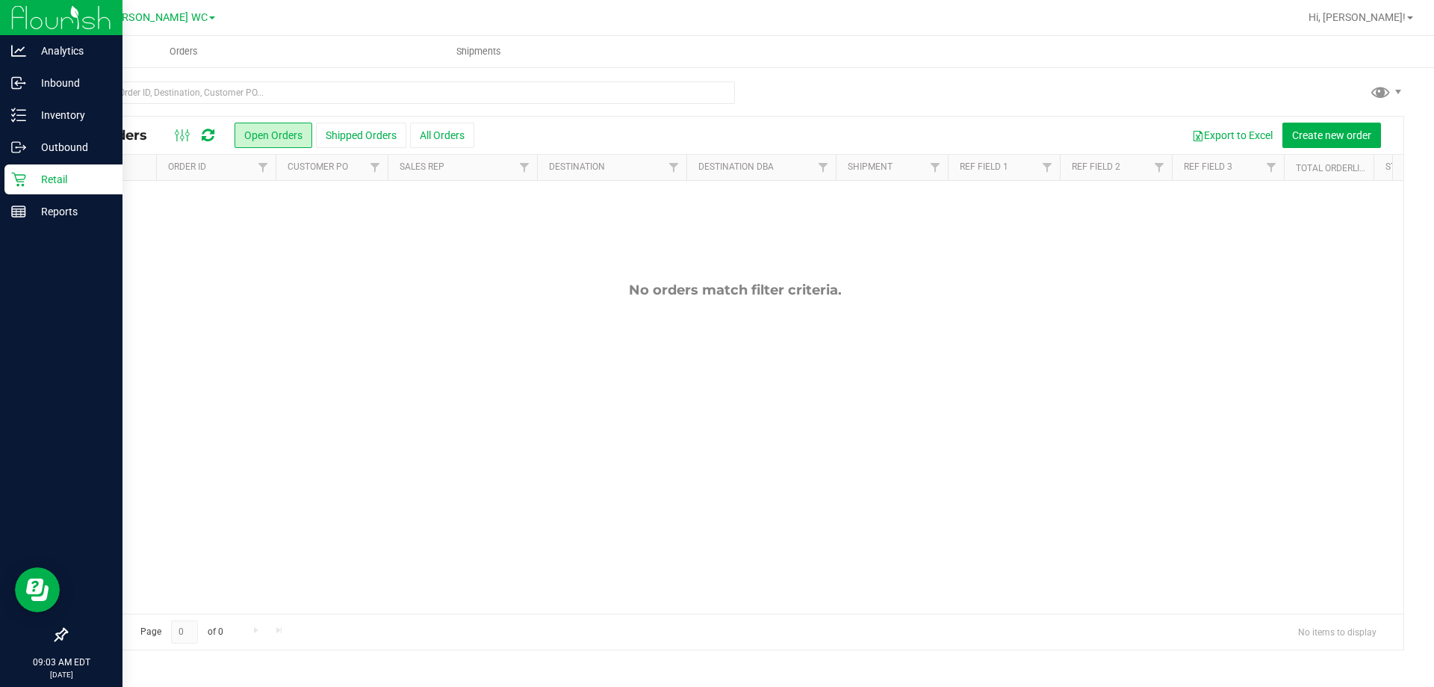
click at [61, 168] on div "Retail" at bounding box center [63, 179] width 118 height 30
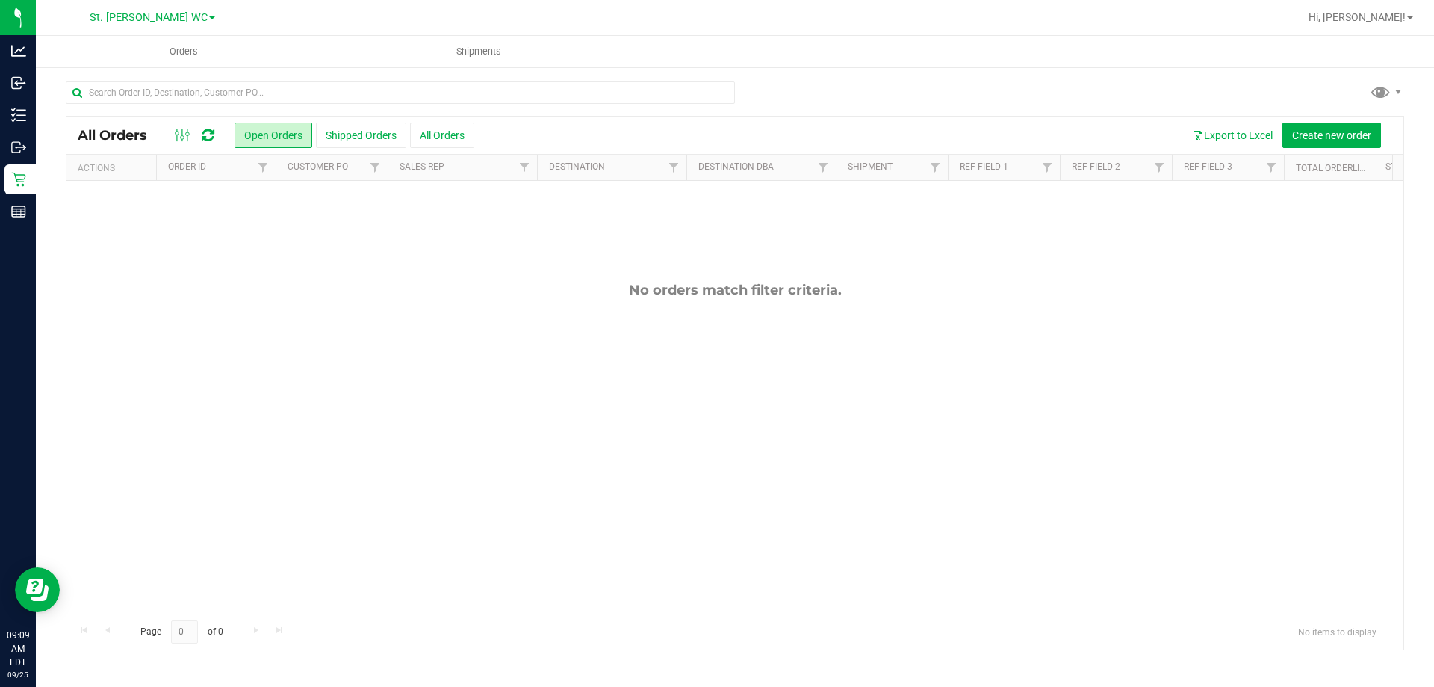
click at [408, 418] on div "No orders match filter criteria." at bounding box center [734, 447] width 1337 height 533
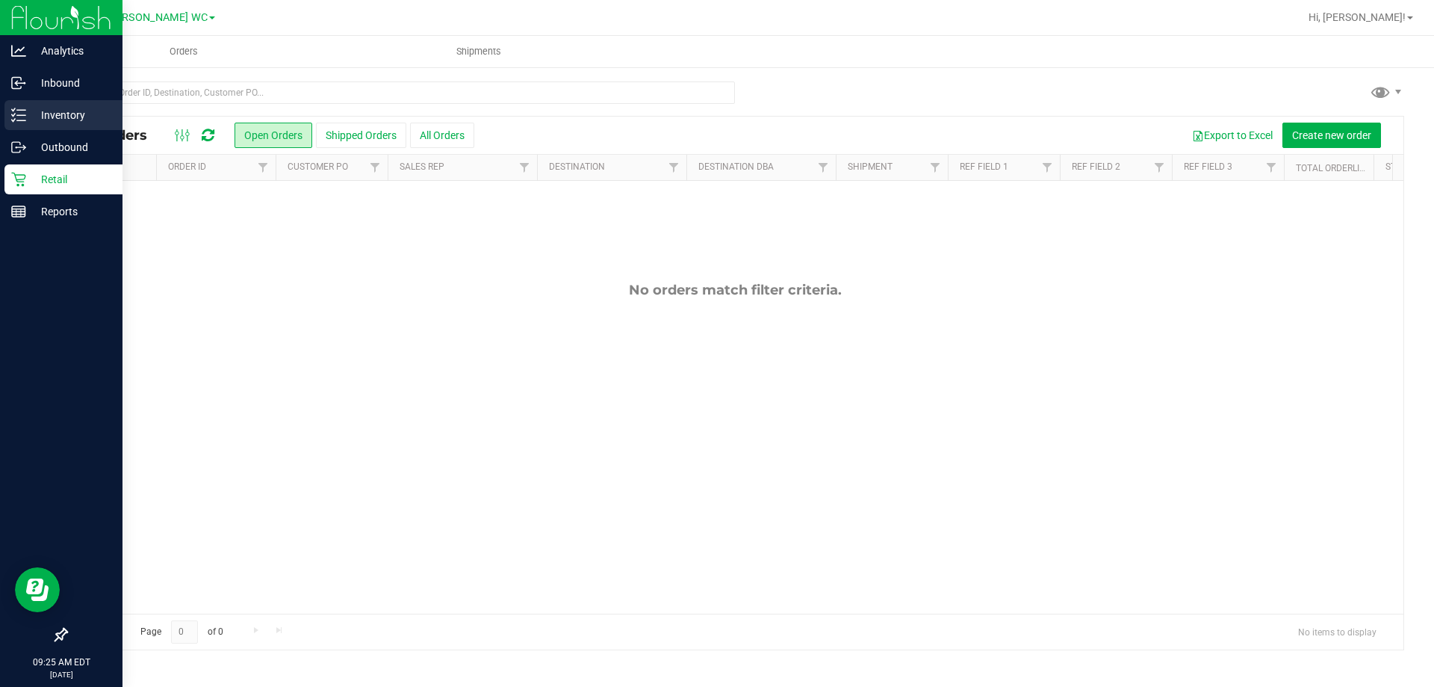
click at [40, 114] on p "Inventory" at bounding box center [71, 115] width 90 height 18
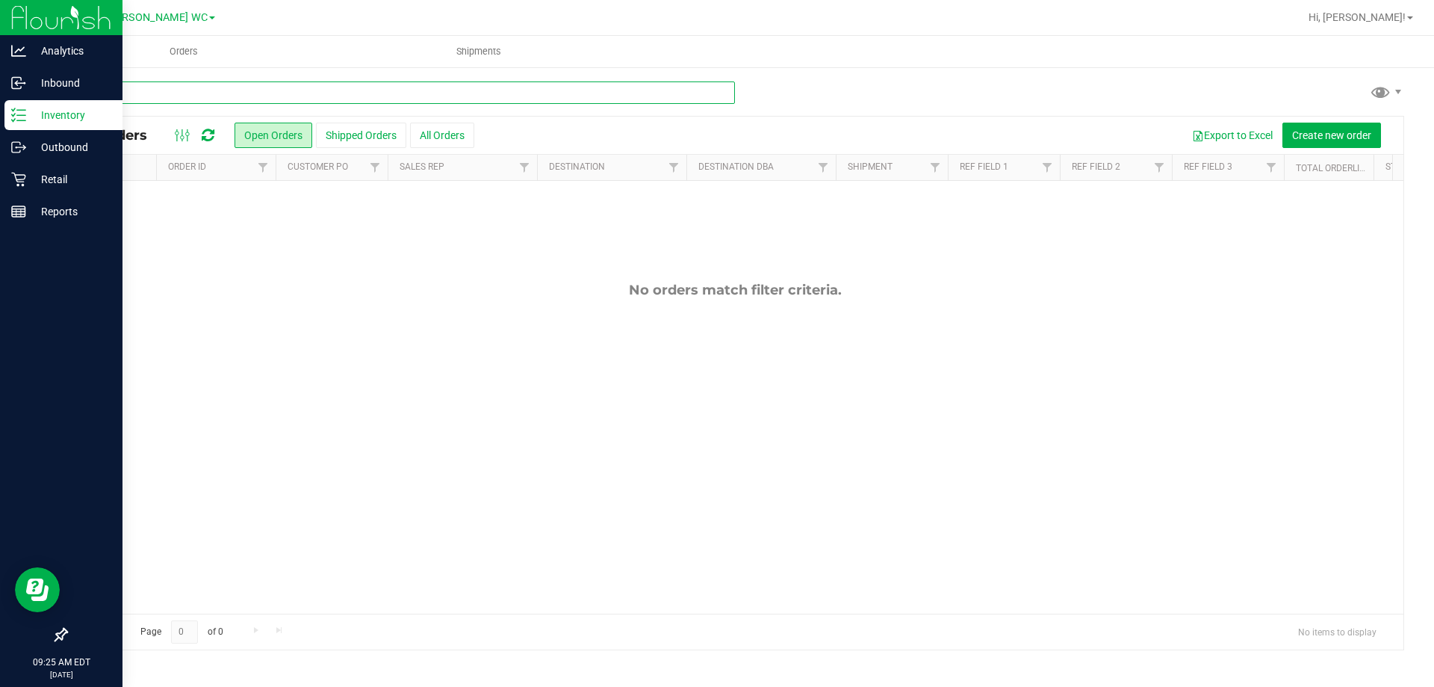
click at [144, 93] on input "text" at bounding box center [400, 92] width 669 height 22
type input "double"
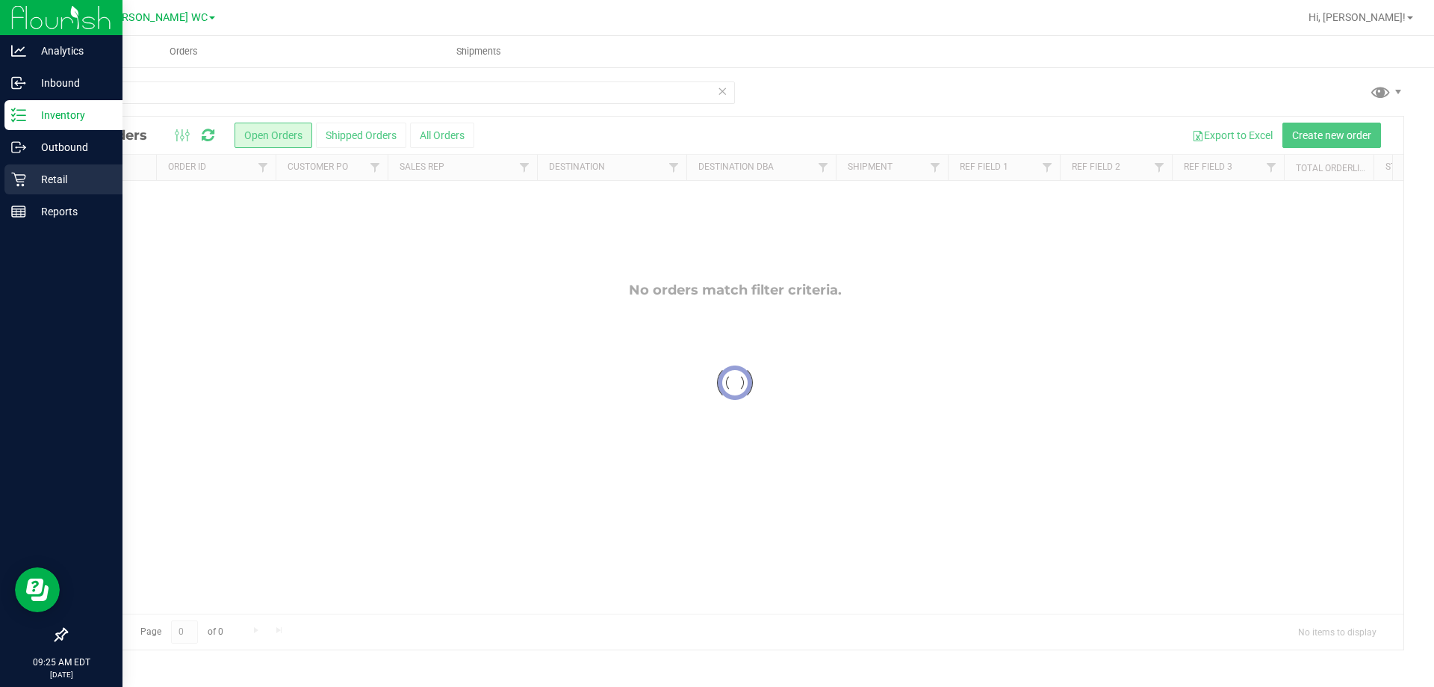
click at [8, 168] on div "Retail" at bounding box center [63, 179] width 118 height 30
click at [73, 214] on p "Reports" at bounding box center [71, 211] width 90 height 18
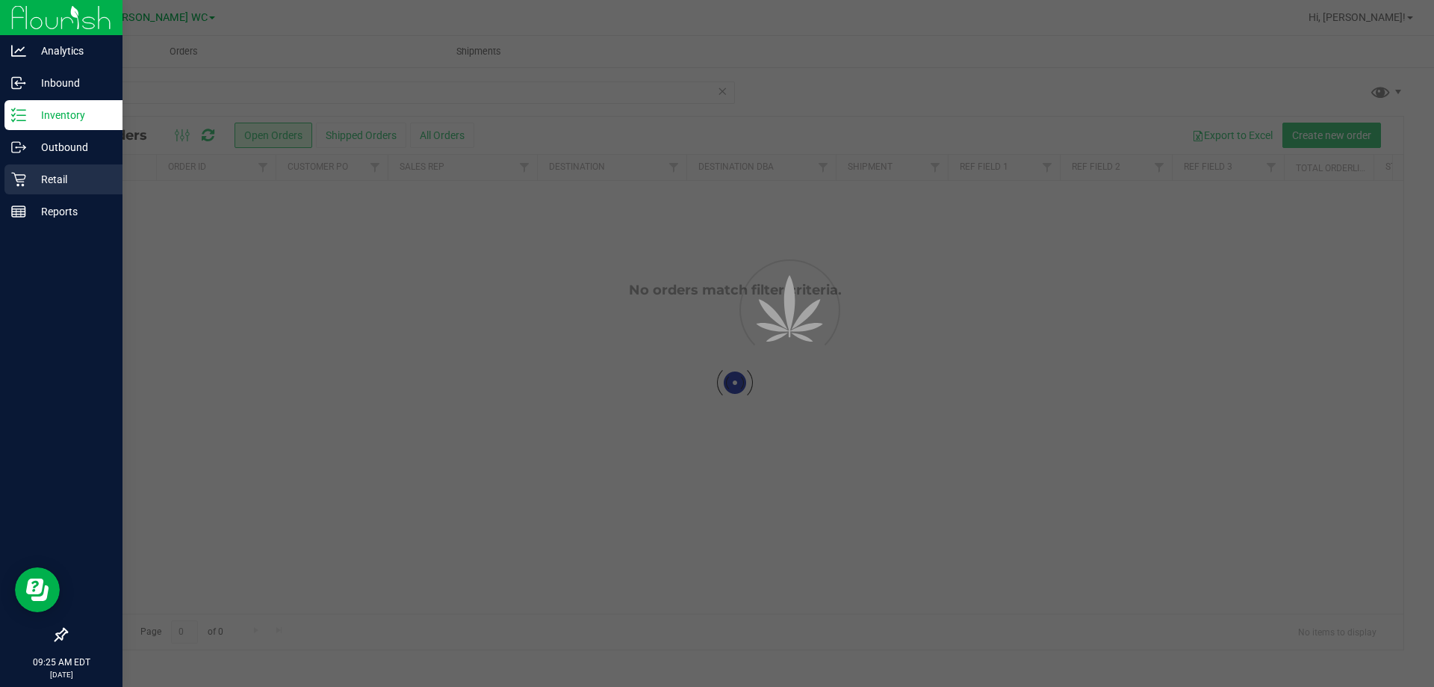
click at [35, 173] on p "Retail" at bounding box center [71, 179] width 90 height 18
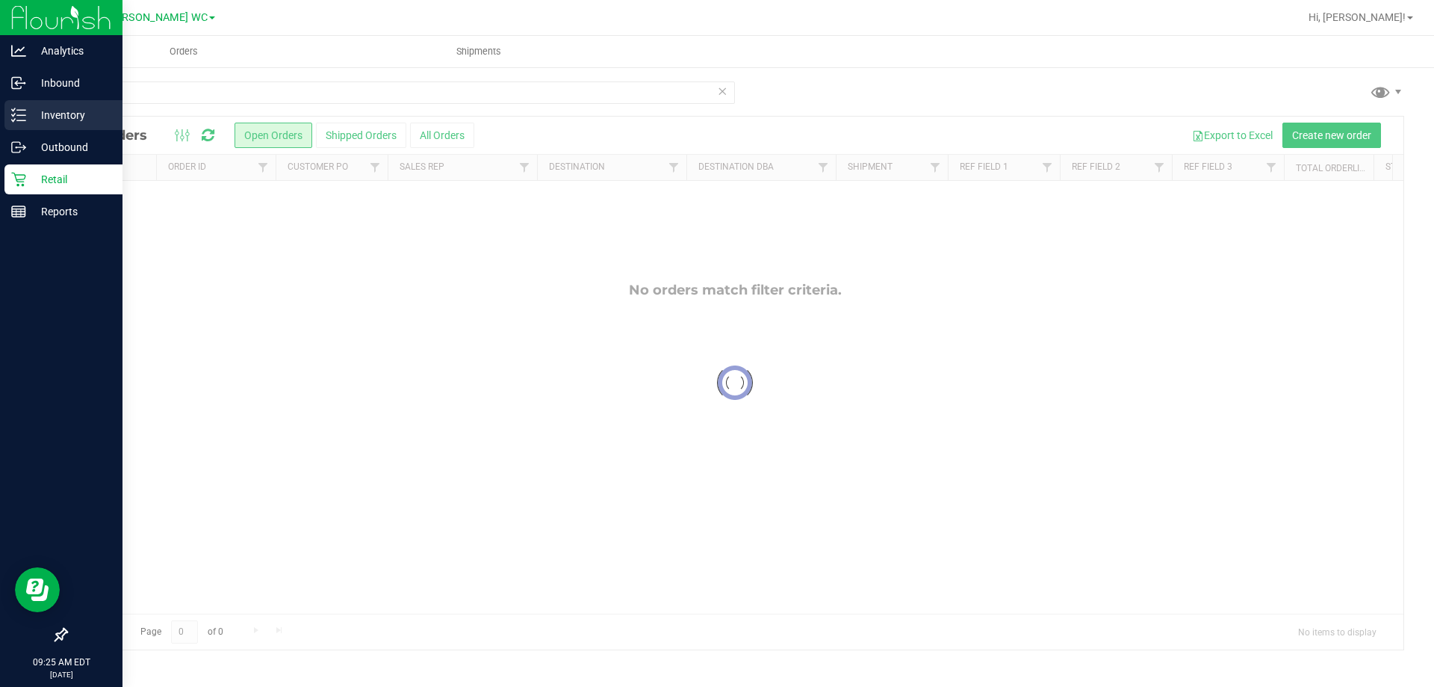
click at [67, 110] on p "Inventory" at bounding box center [71, 115] width 90 height 18
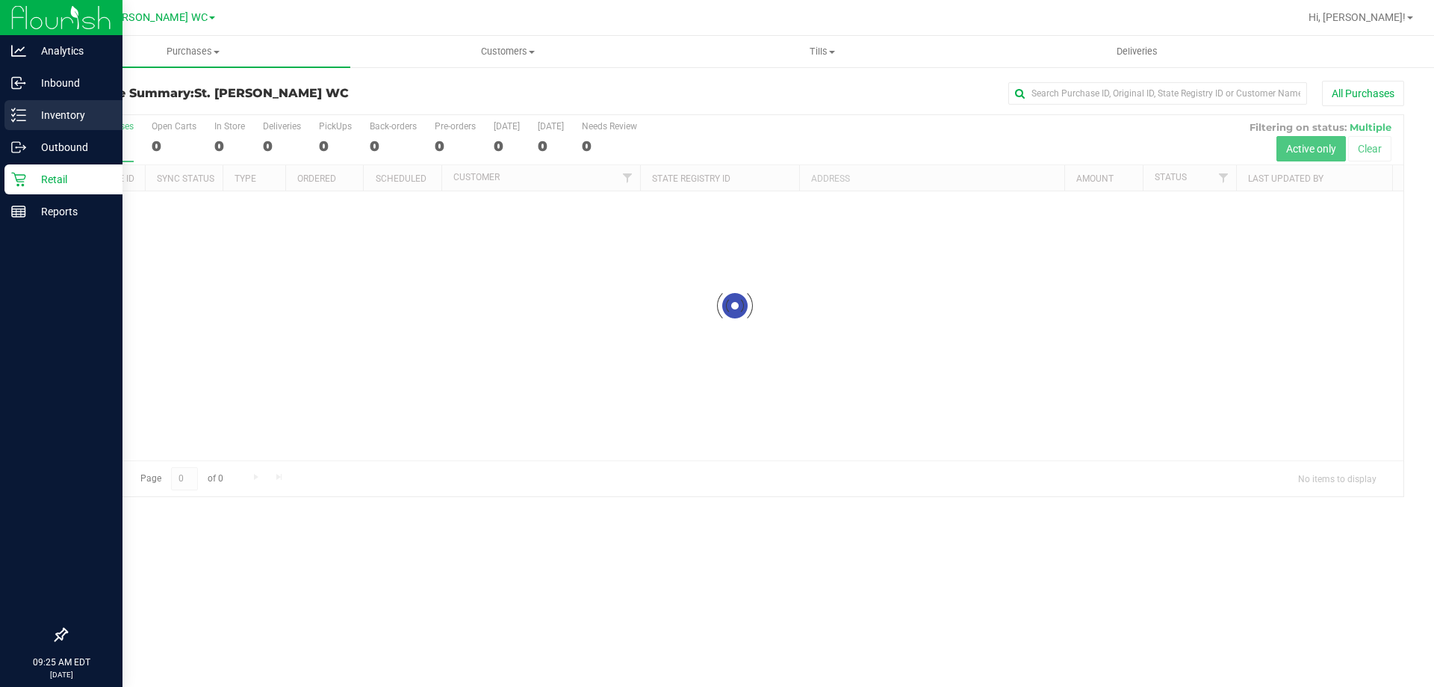
click at [18, 109] on icon at bounding box center [18, 115] width 15 height 15
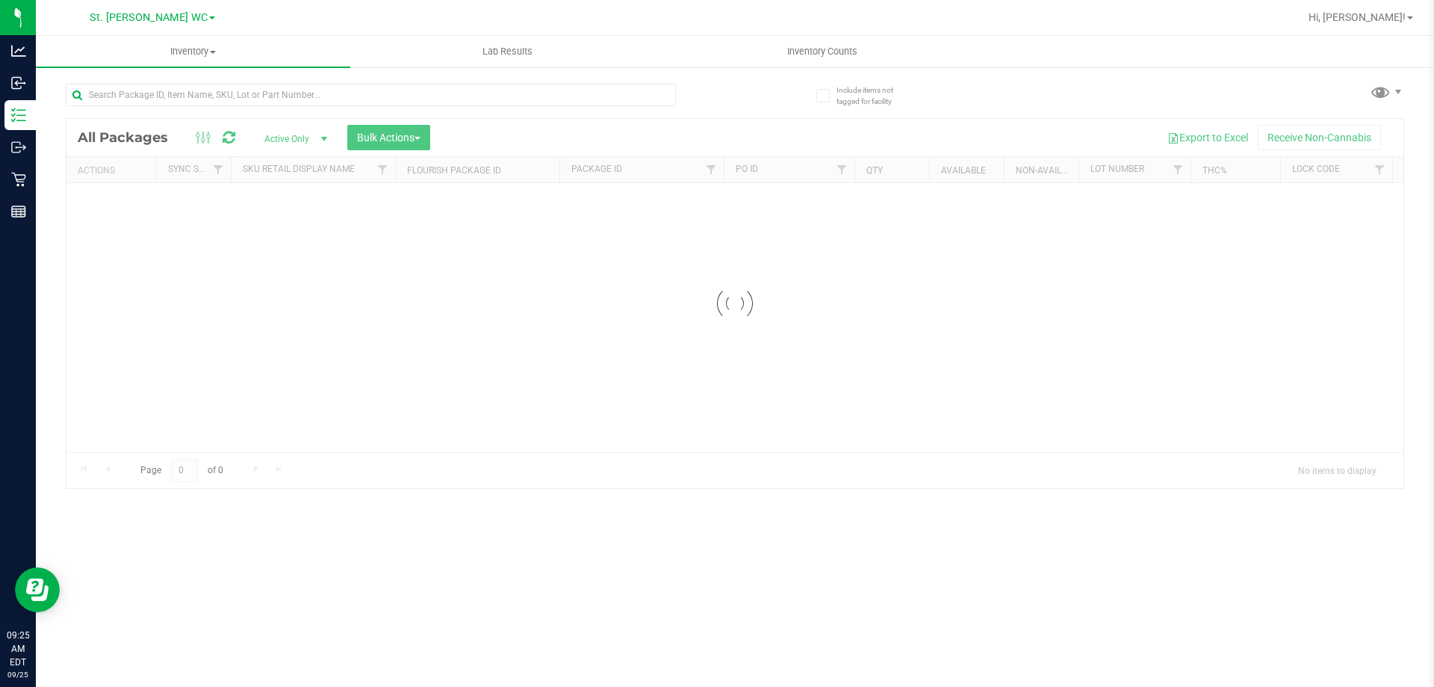
click at [194, 75] on div at bounding box center [400, 94] width 669 height 48
click at [194, 87] on input "text" at bounding box center [371, 95] width 610 height 22
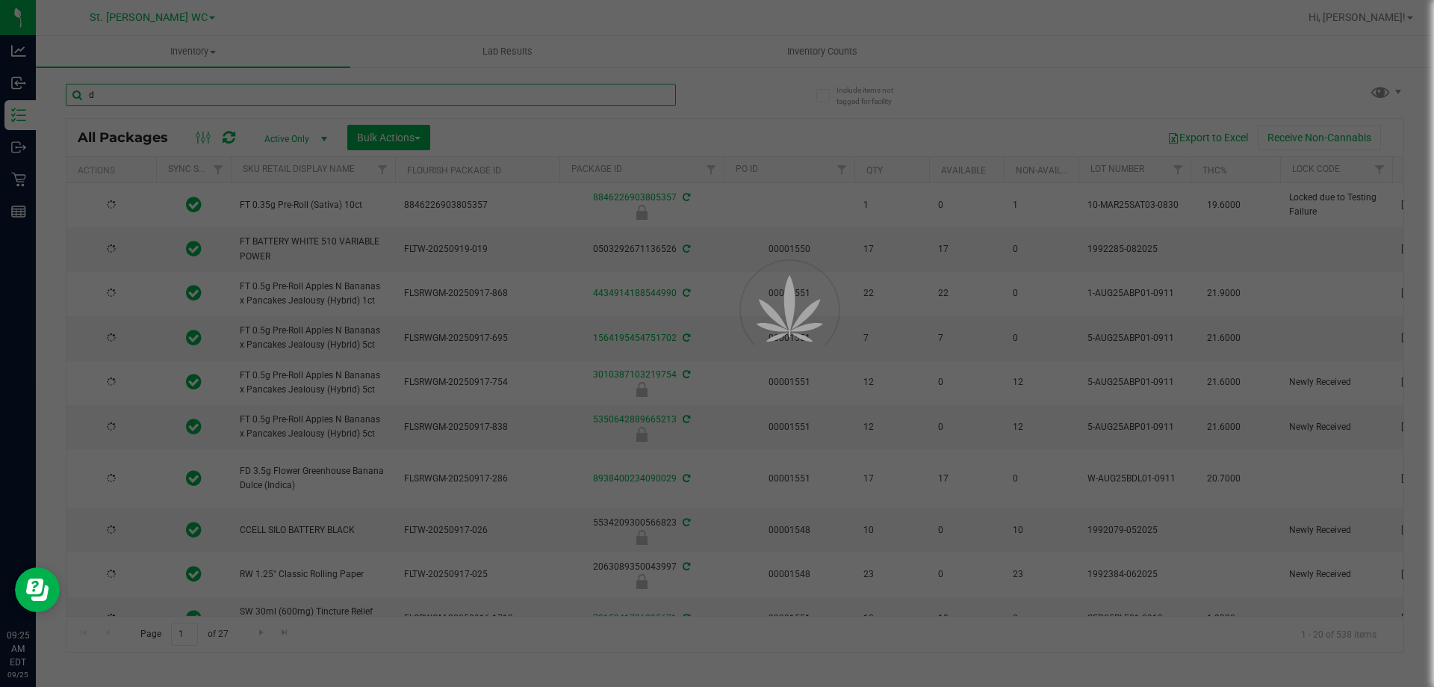
type input "do"
type input "[DATE]"
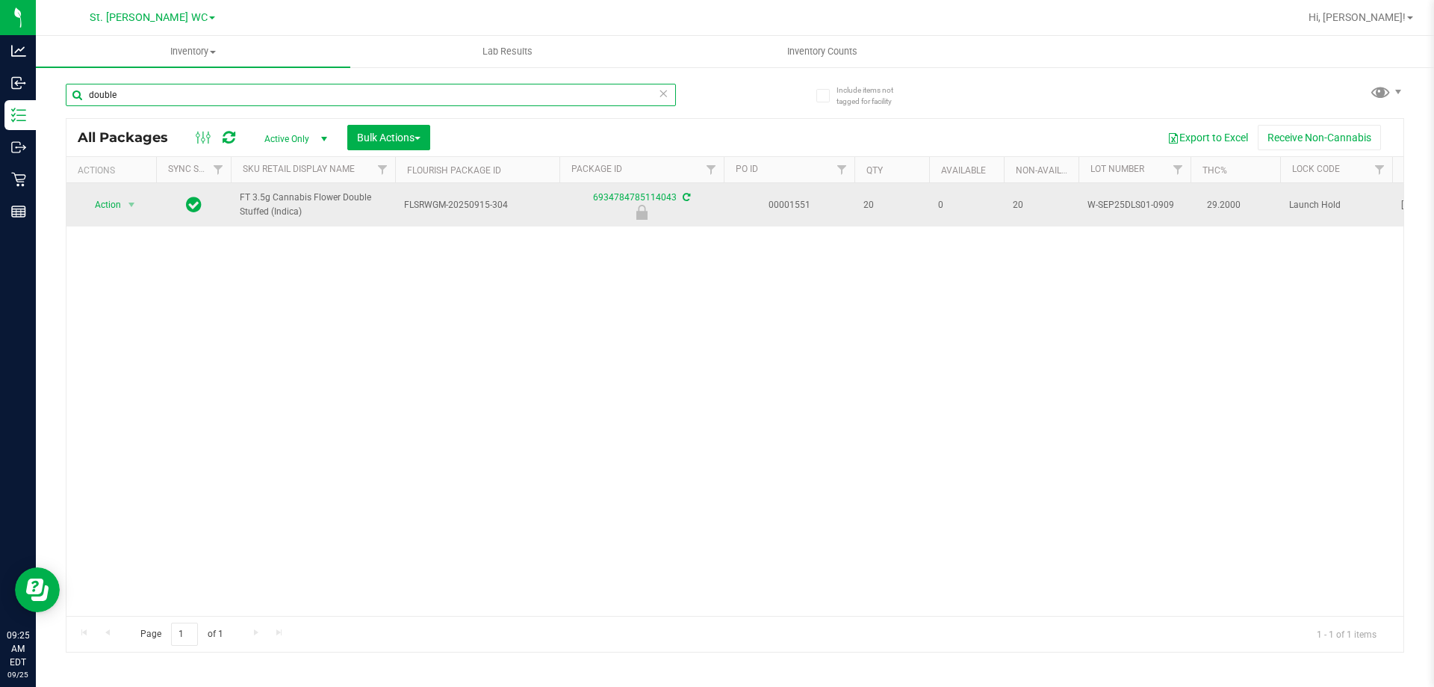
type input "double"
click at [269, 214] on span "FT 3.5g Cannabis Flower Double Stuffed (Indica)" at bounding box center [313, 204] width 146 height 28
copy tr "FT 3.5g Cannabis Flower Double Stuffed (Indica)"
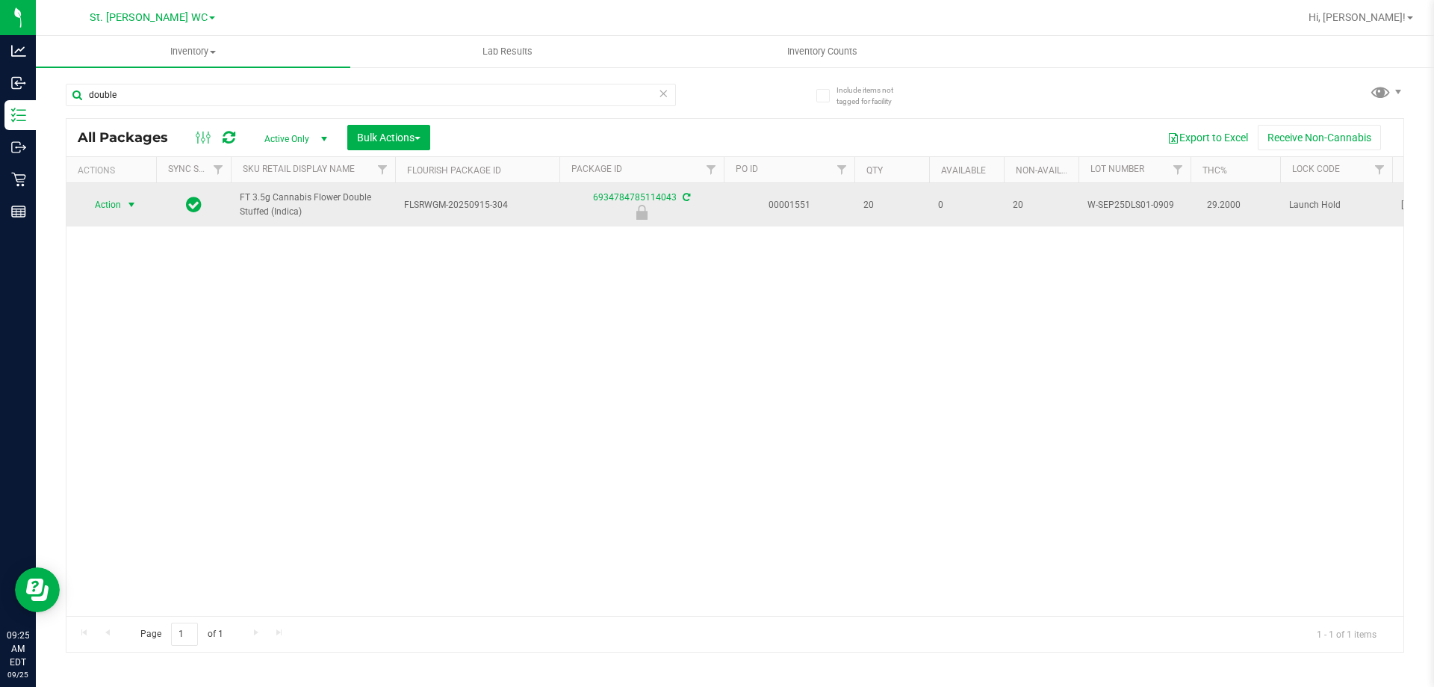
click at [114, 212] on span "Action" at bounding box center [101, 204] width 40 height 21
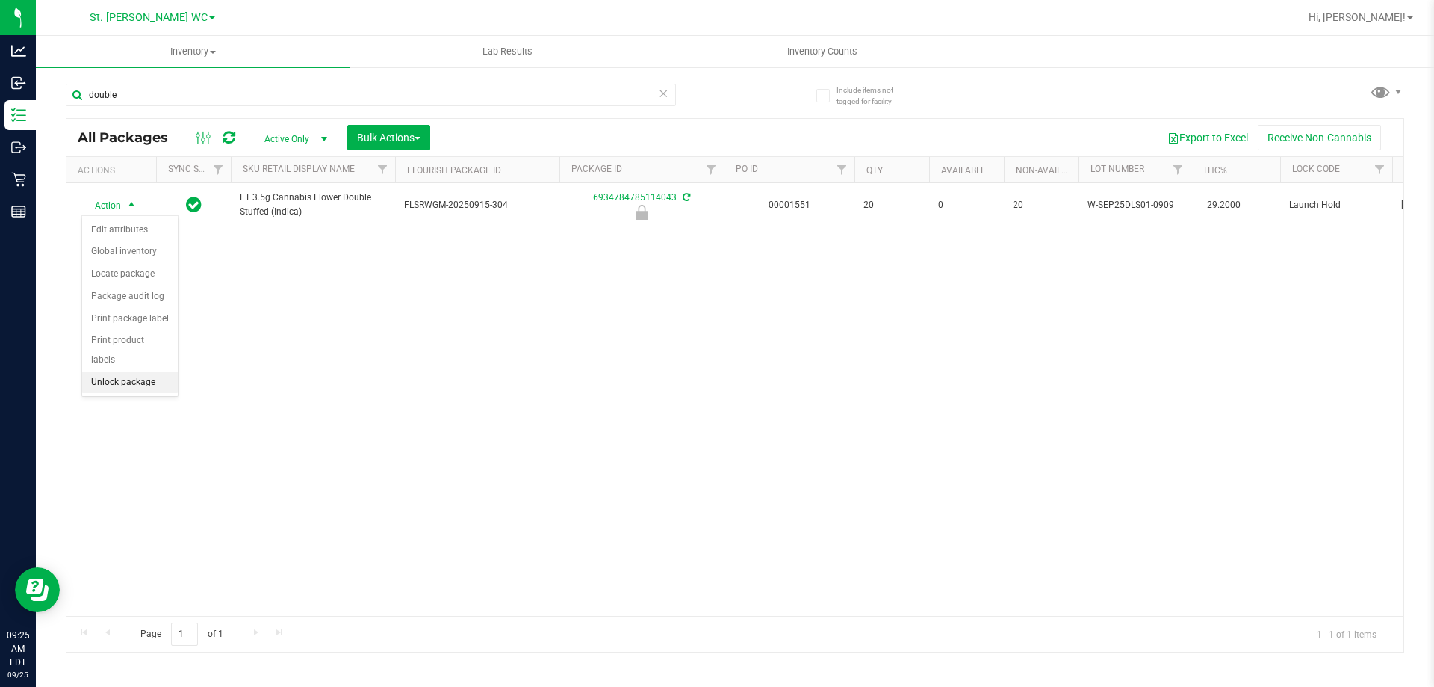
click at [117, 371] on li "Unlock package" at bounding box center [130, 382] width 96 height 22
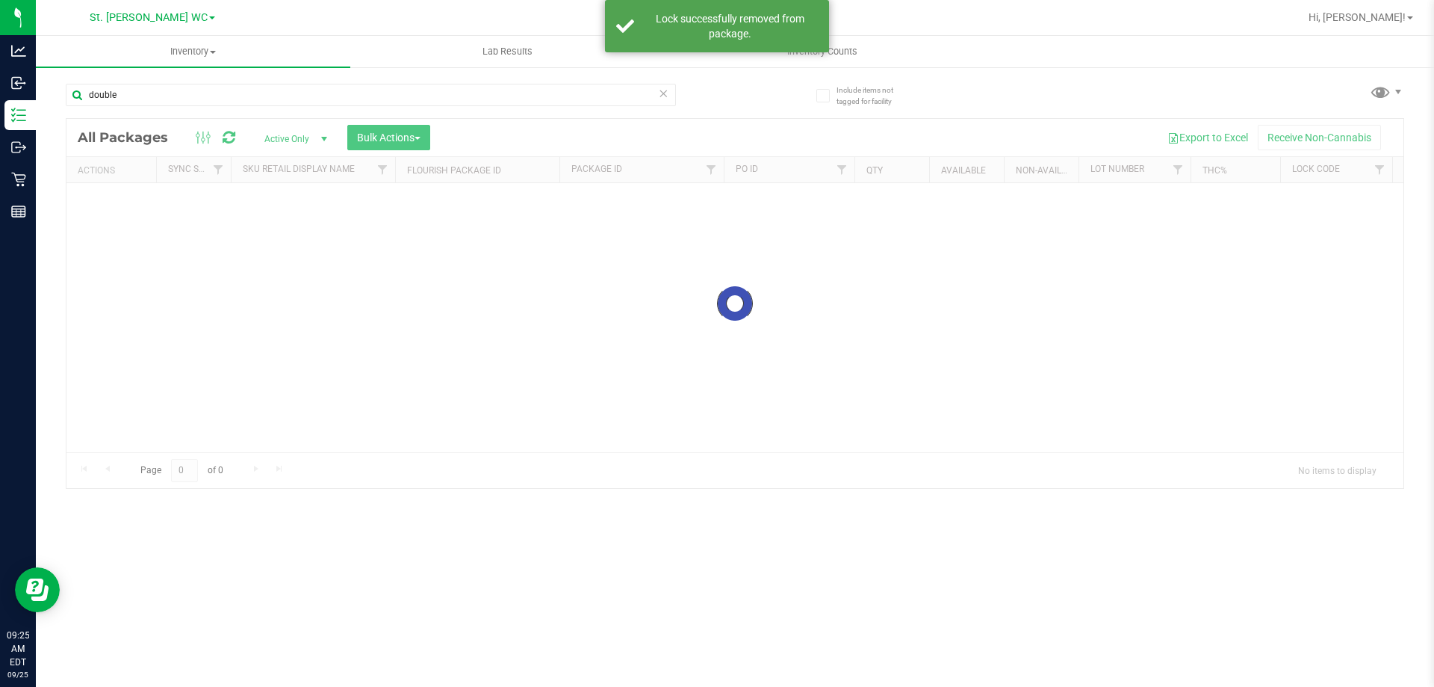
click at [293, 96] on input "double" at bounding box center [371, 95] width 610 height 22
click at [293, 96] on div "Inventory All packages All inventory Waste log Create inventory Lab Results Inv…" at bounding box center [735, 361] width 1398 height 651
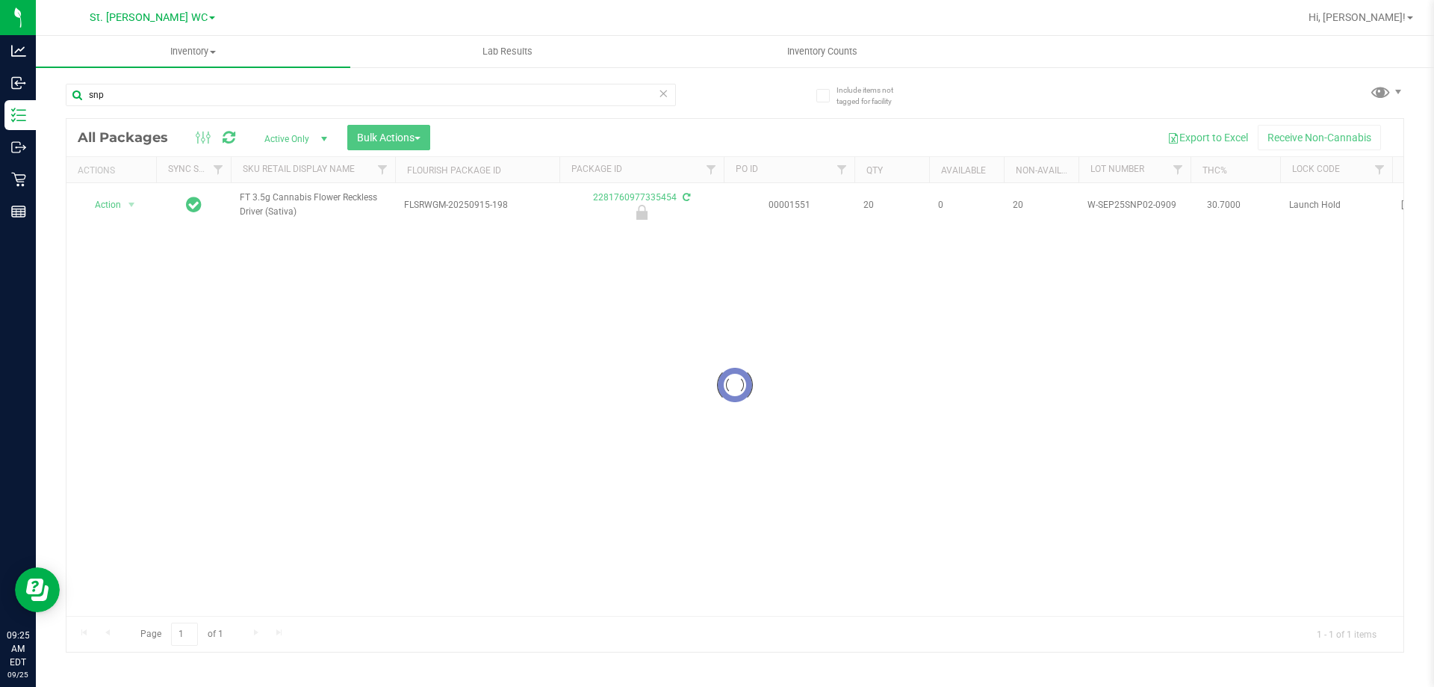
type input "snp"
click at [308, 198] on div at bounding box center [734, 385] width 1337 height 533
click at [308, 198] on span "FT 3.5g Cannabis Flower Reckless Driver (Sativa)" at bounding box center [313, 204] width 146 height 28
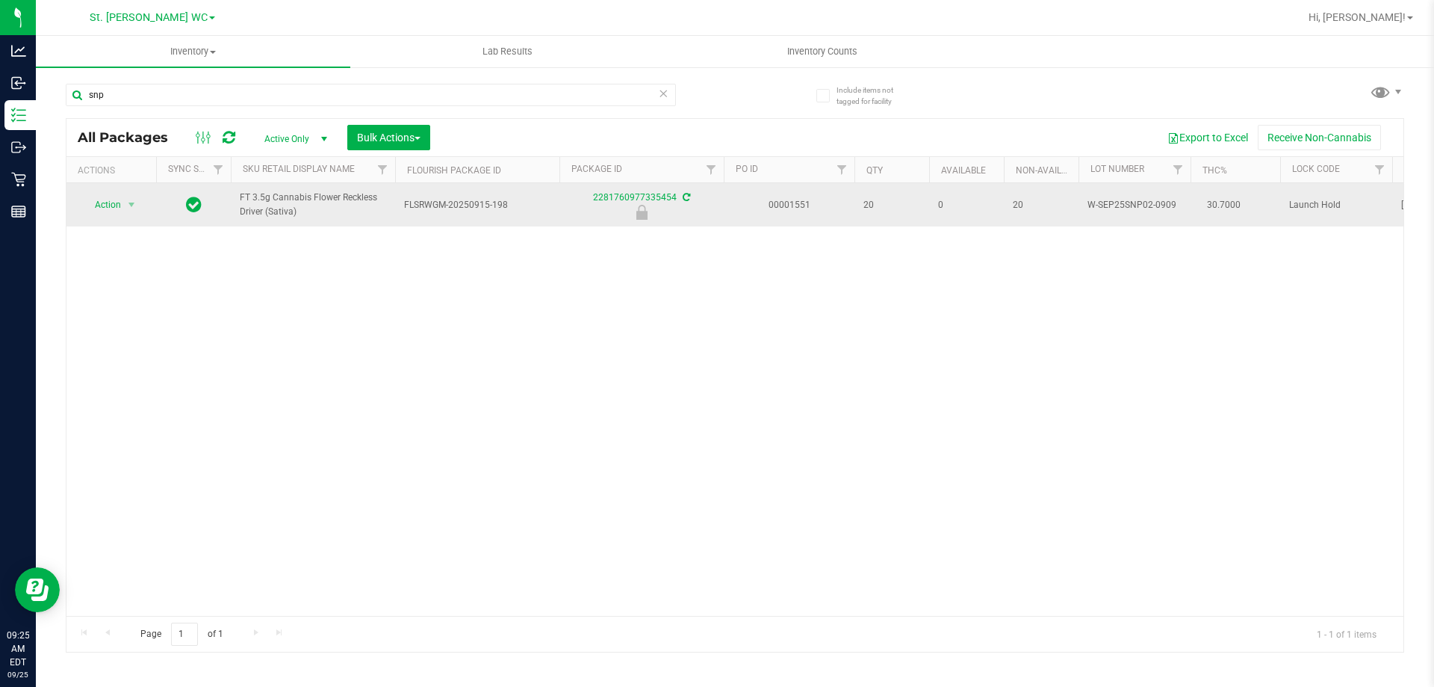
click at [143, 214] on div "Action Action Edit attributes Global inventory Locate package Package audit log…" at bounding box center [111, 204] width 72 height 21
click at [135, 209] on span "select" at bounding box center [132, 205] width 12 height 12
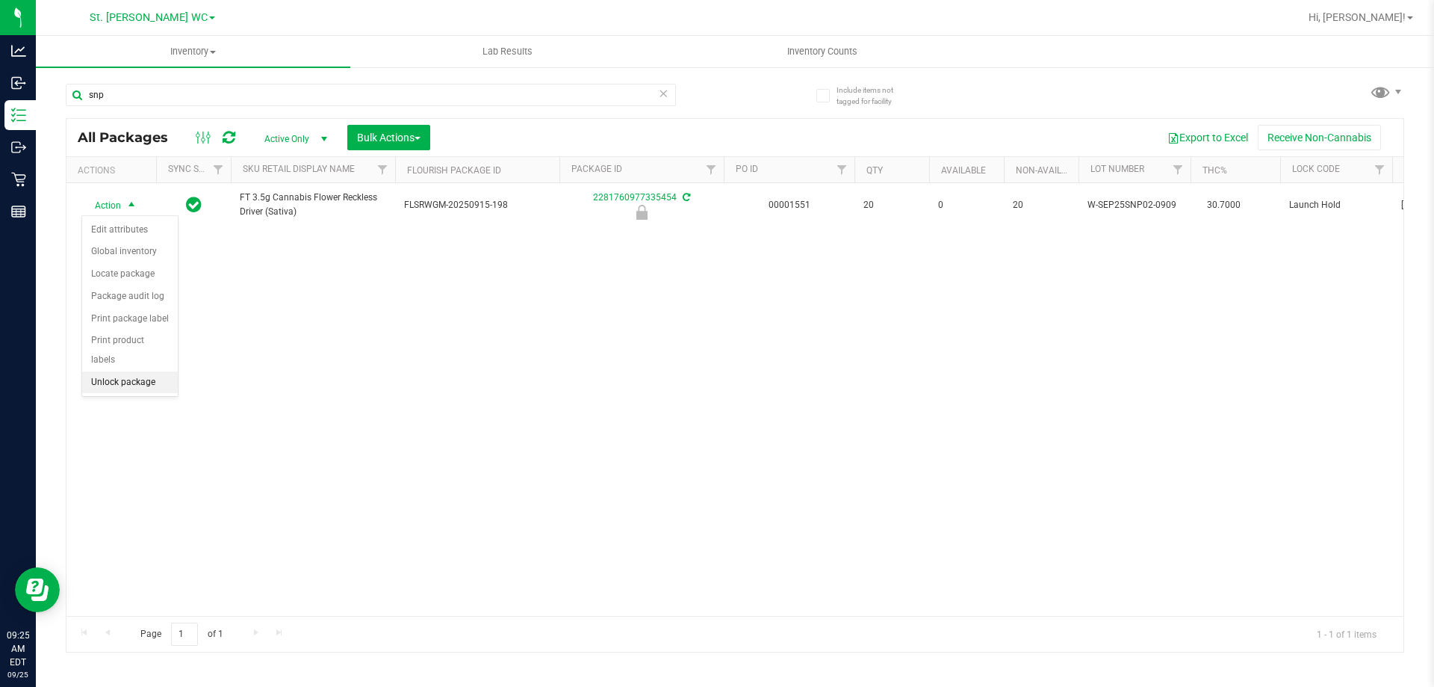
click at [111, 371] on li "Unlock package" at bounding box center [130, 382] width 96 height 22
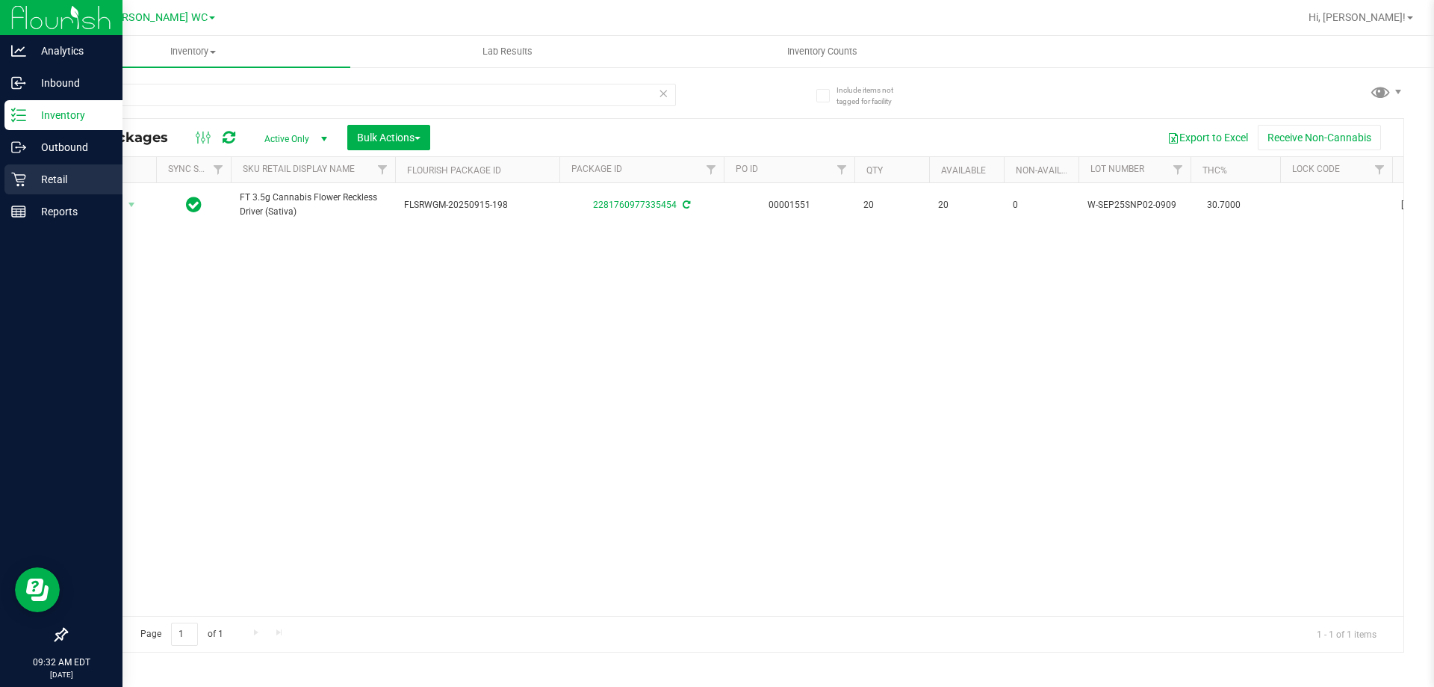
click at [54, 180] on p "Retail" at bounding box center [71, 179] width 90 height 18
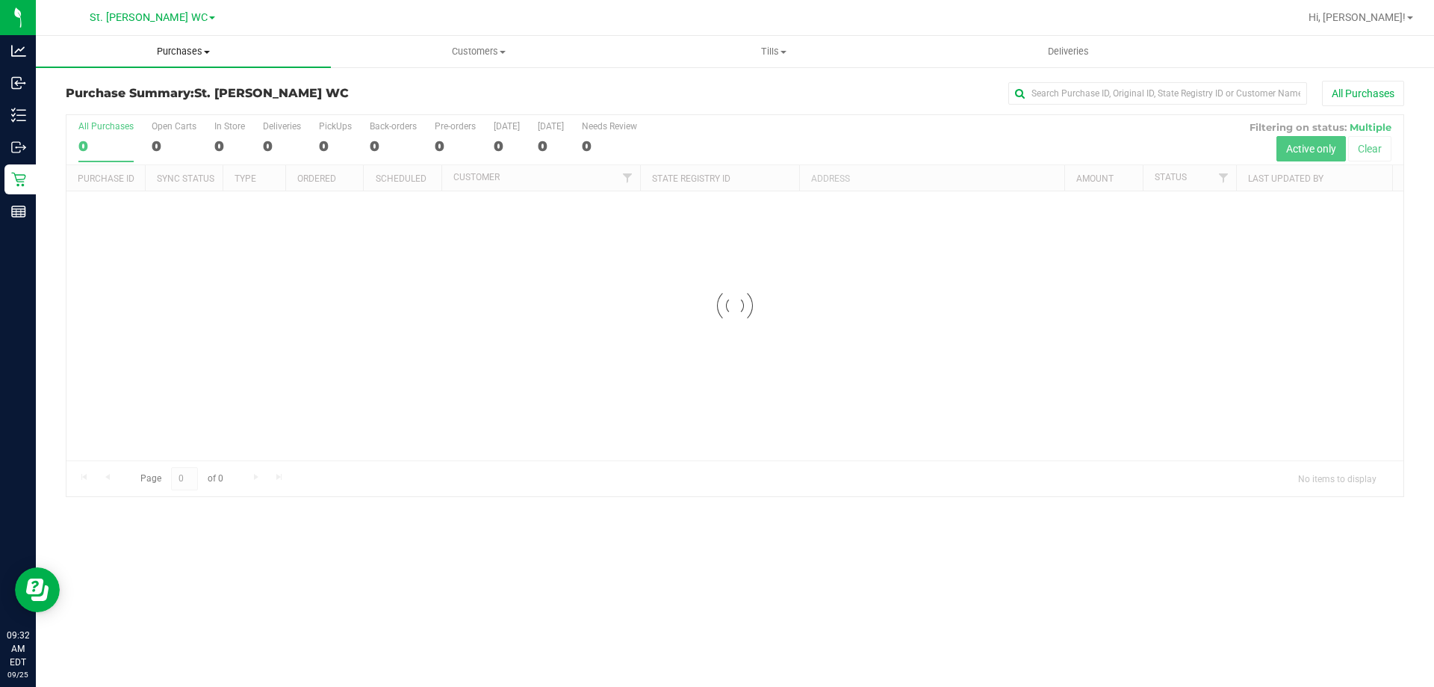
click at [176, 48] on span "Purchases" at bounding box center [183, 51] width 295 height 13
click at [157, 107] on li "Fulfillment" at bounding box center [183, 108] width 295 height 18
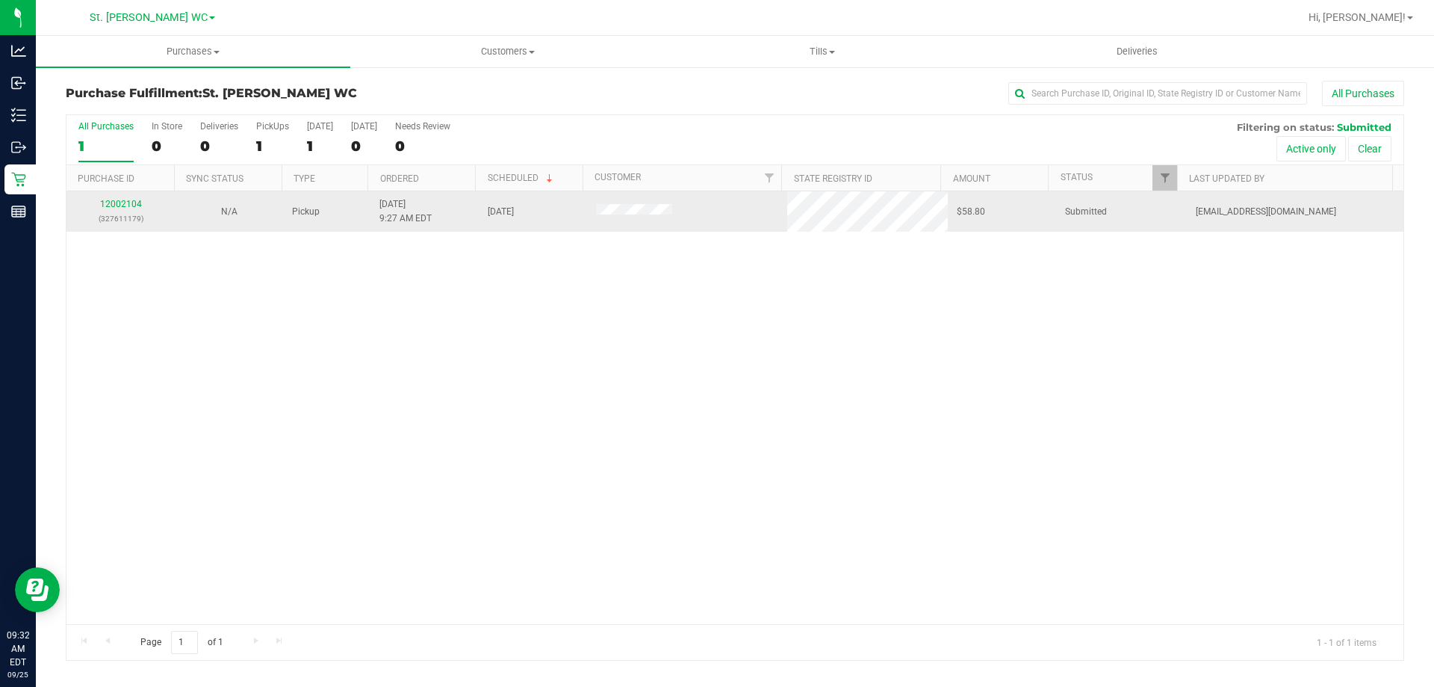
click at [123, 196] on td "12002104 (327611179)" at bounding box center [120, 211] width 108 height 40
click at [122, 208] on link "12002104" at bounding box center [121, 204] width 42 height 10
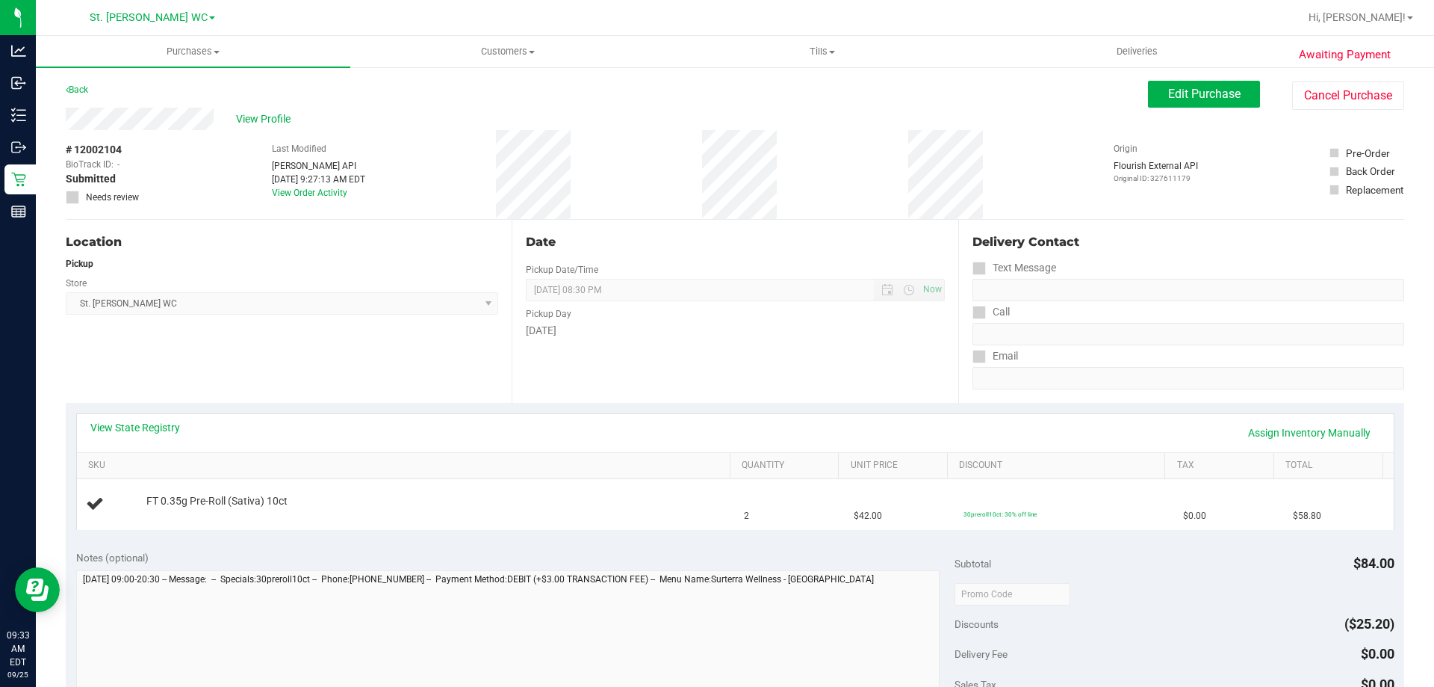
click at [1211, 247] on div "Delivery Contact" at bounding box center [1189, 242] width 432 height 18
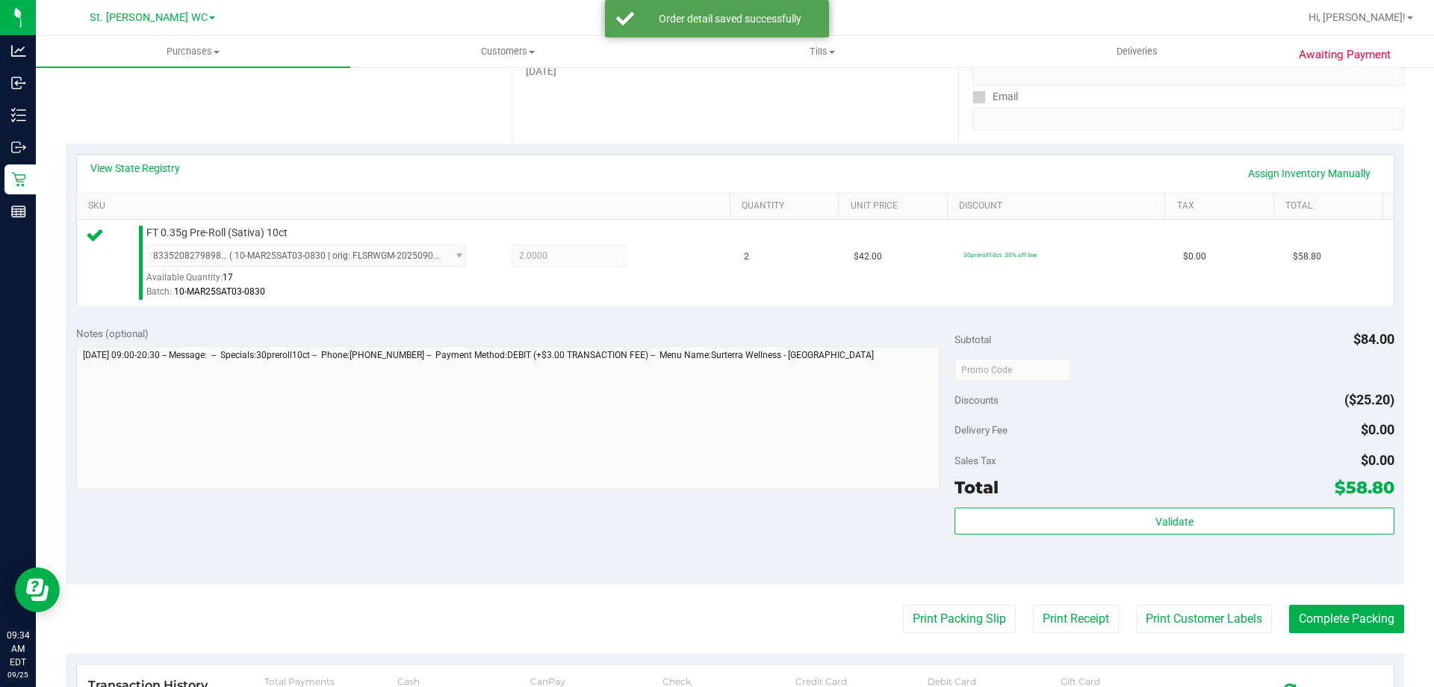
scroll to position [374, 0]
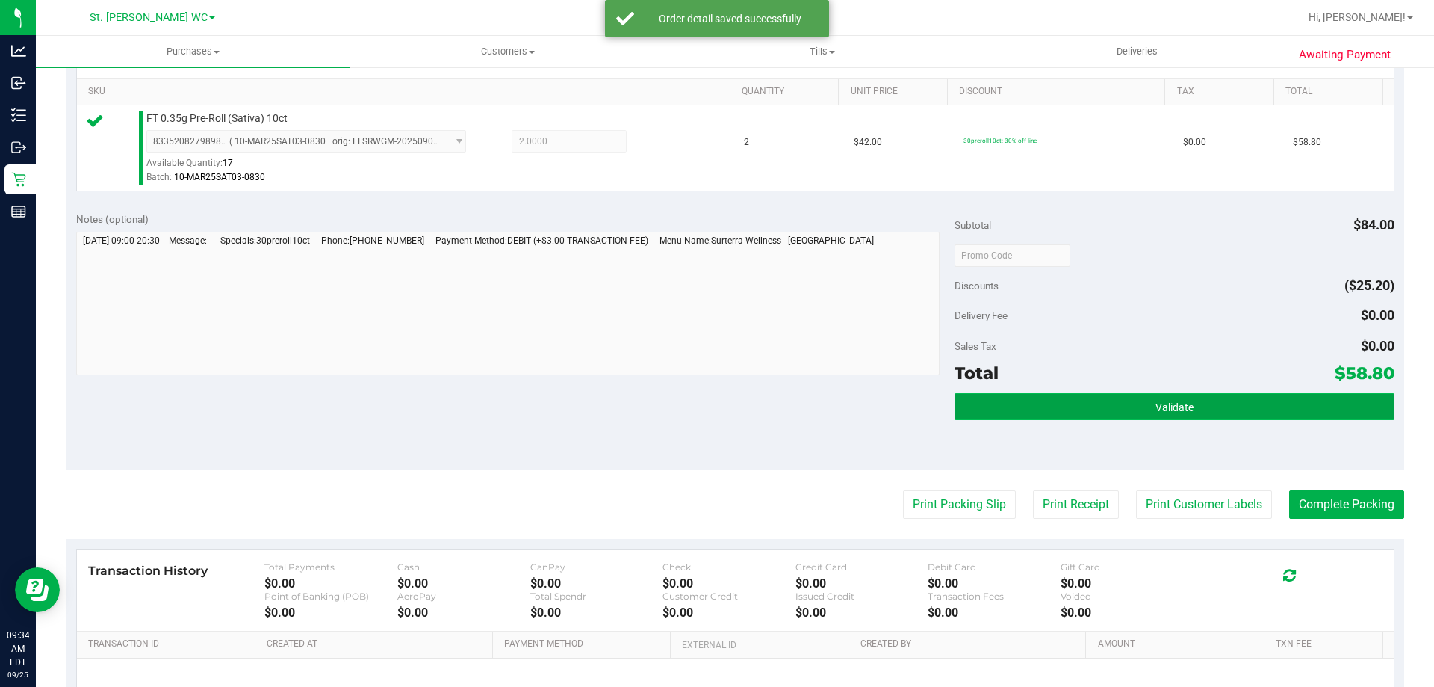
click at [1130, 413] on button "Validate" at bounding box center [1174, 406] width 439 height 27
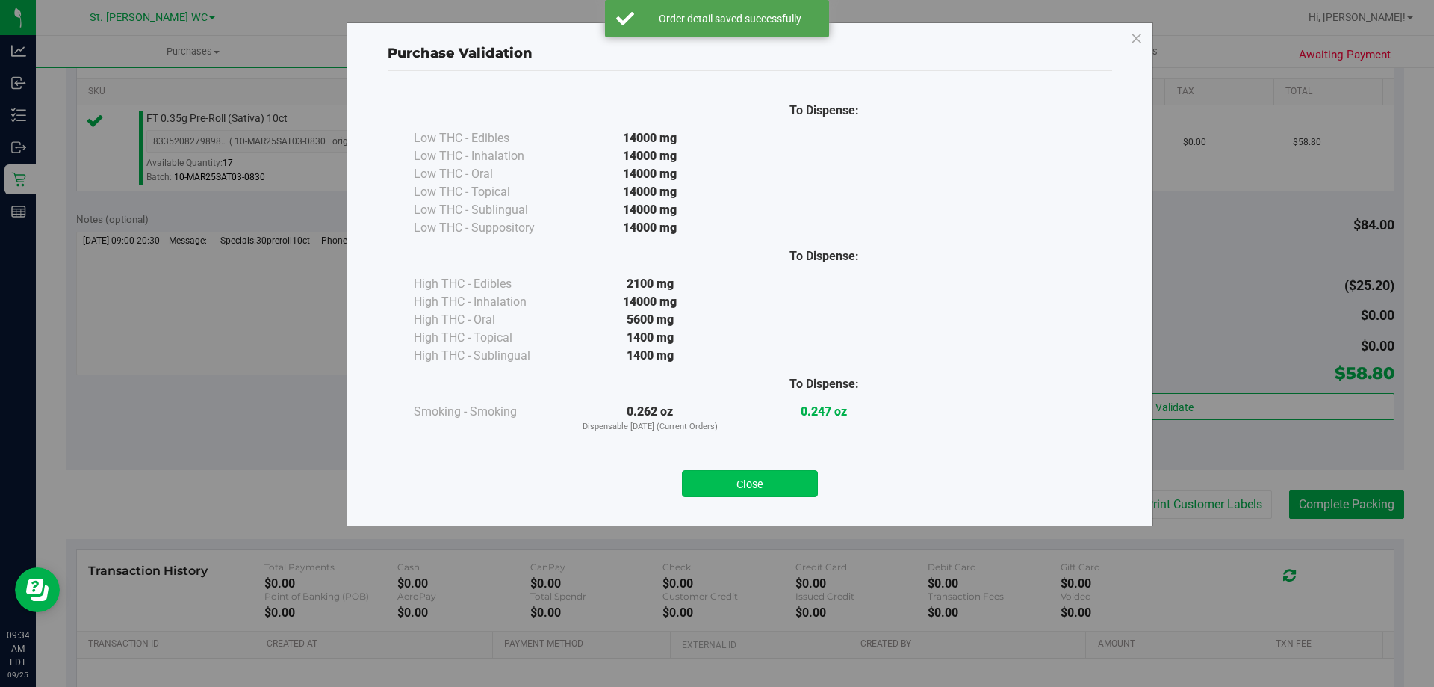
click at [739, 495] on button "Close" at bounding box center [750, 483] width 136 height 27
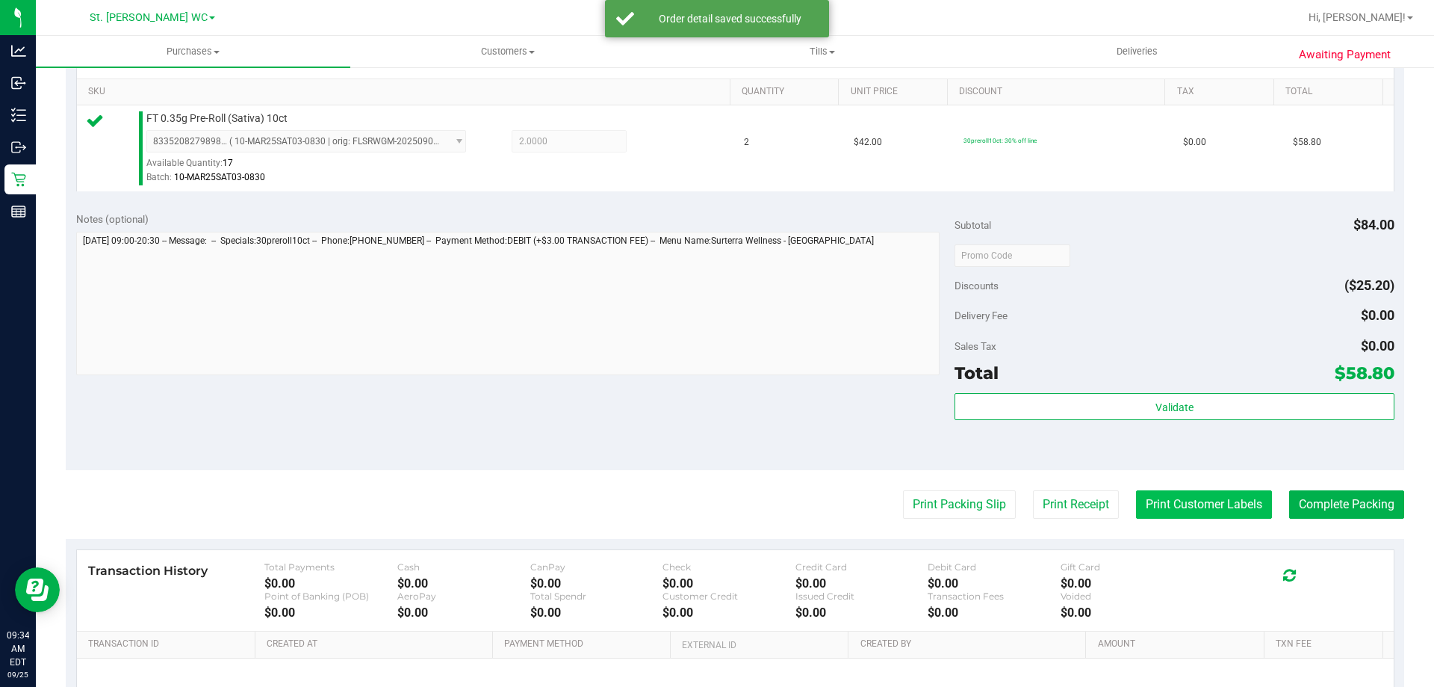
click at [1172, 509] on button "Print Customer Labels" at bounding box center [1204, 504] width 136 height 28
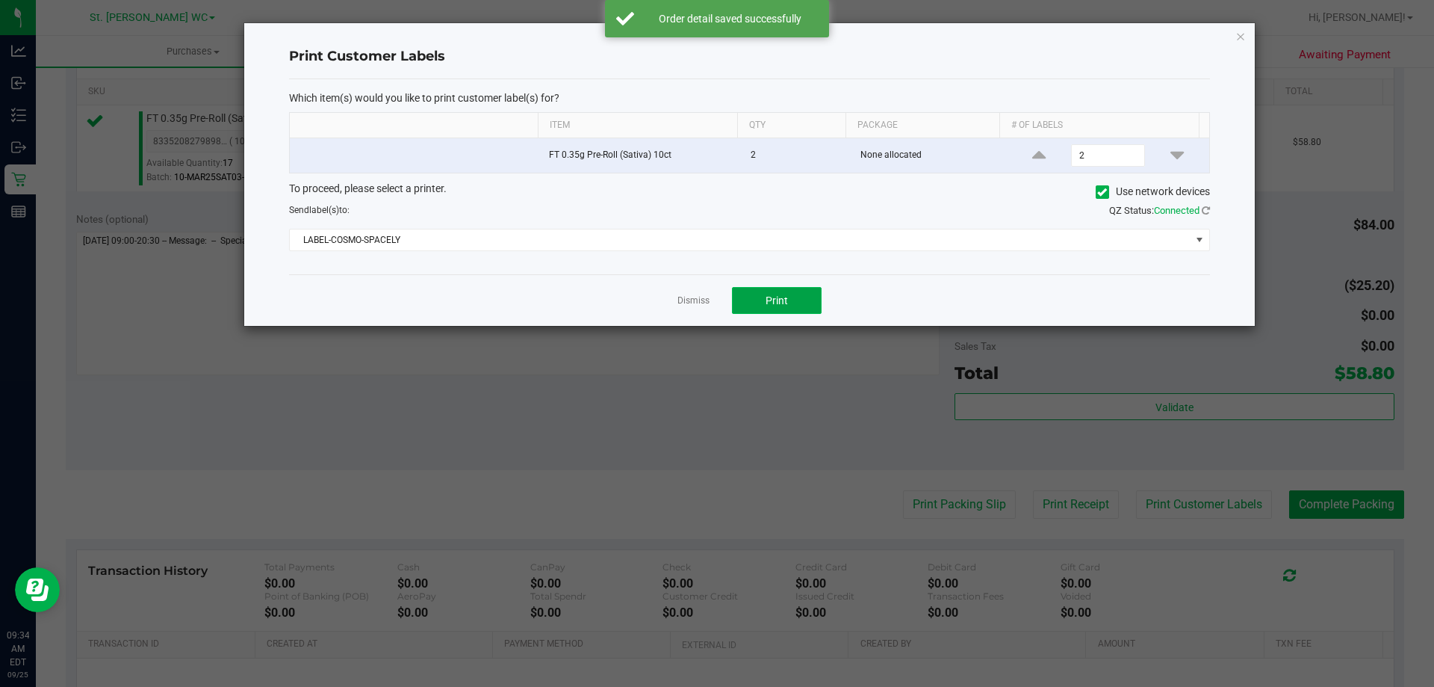
click at [784, 306] on span "Print" at bounding box center [777, 300] width 22 height 12
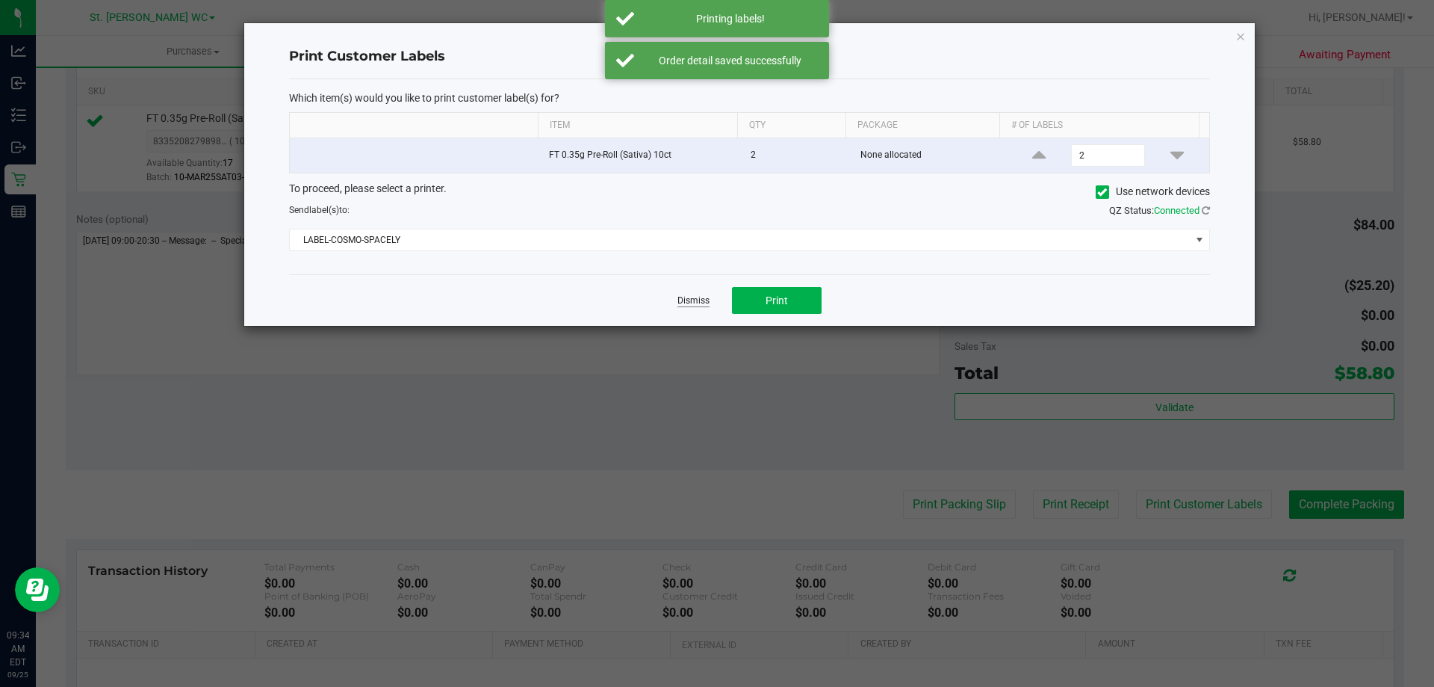
click at [709, 306] on link "Dismiss" at bounding box center [694, 300] width 32 height 13
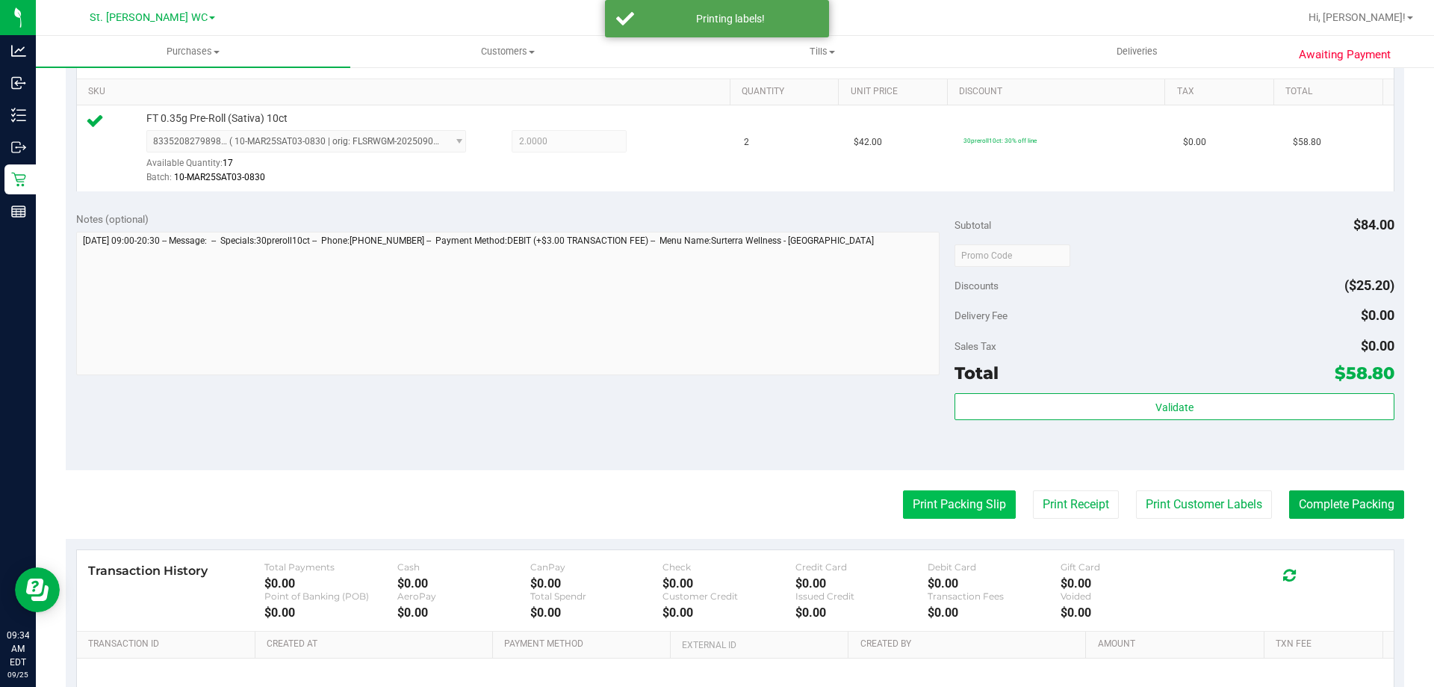
click at [958, 506] on button "Print Packing Slip" at bounding box center [959, 504] width 113 height 28
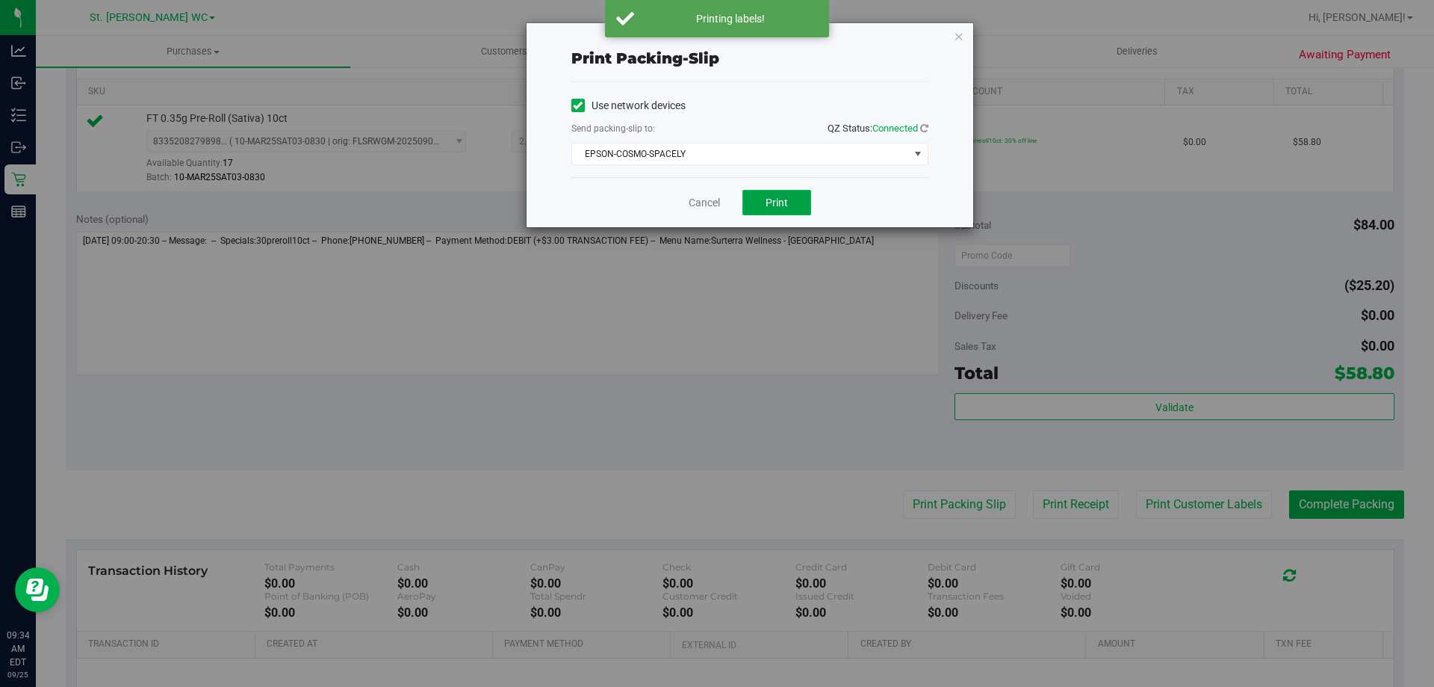
click at [776, 202] on span "Print" at bounding box center [777, 202] width 22 height 12
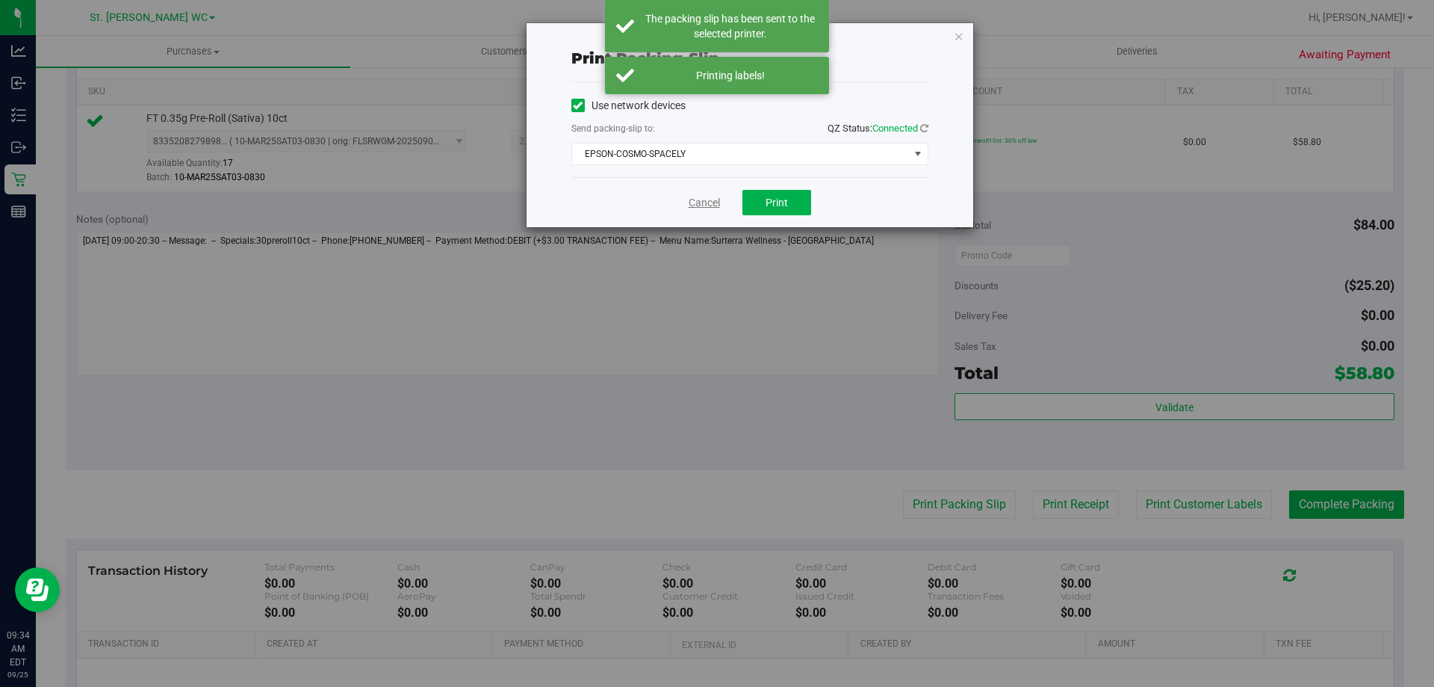
click at [698, 208] on link "Cancel" at bounding box center [704, 203] width 31 height 16
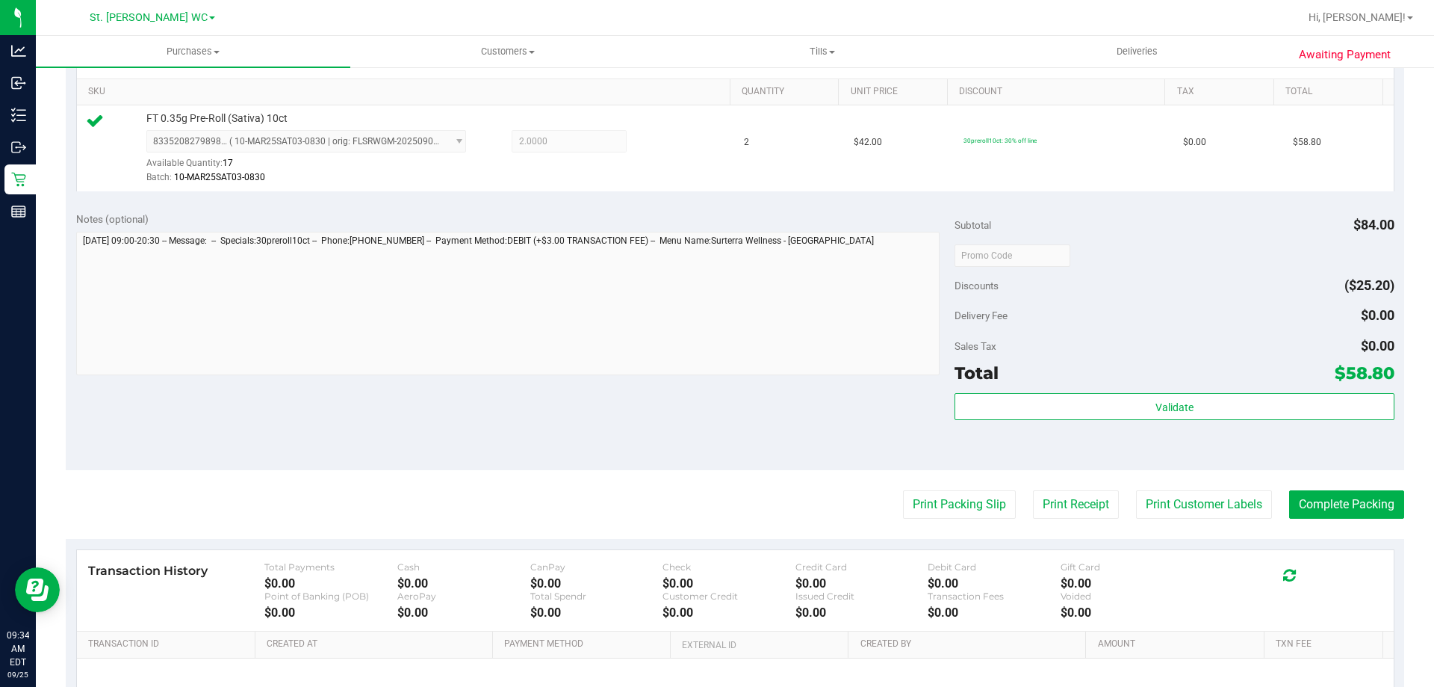
click at [1078, 388] on div "Subtotal $84.00 Discounts ($25.20) Delivery Fee $0.00 Sales Tax $0.00 Total $58…" at bounding box center [1174, 335] width 439 height 249
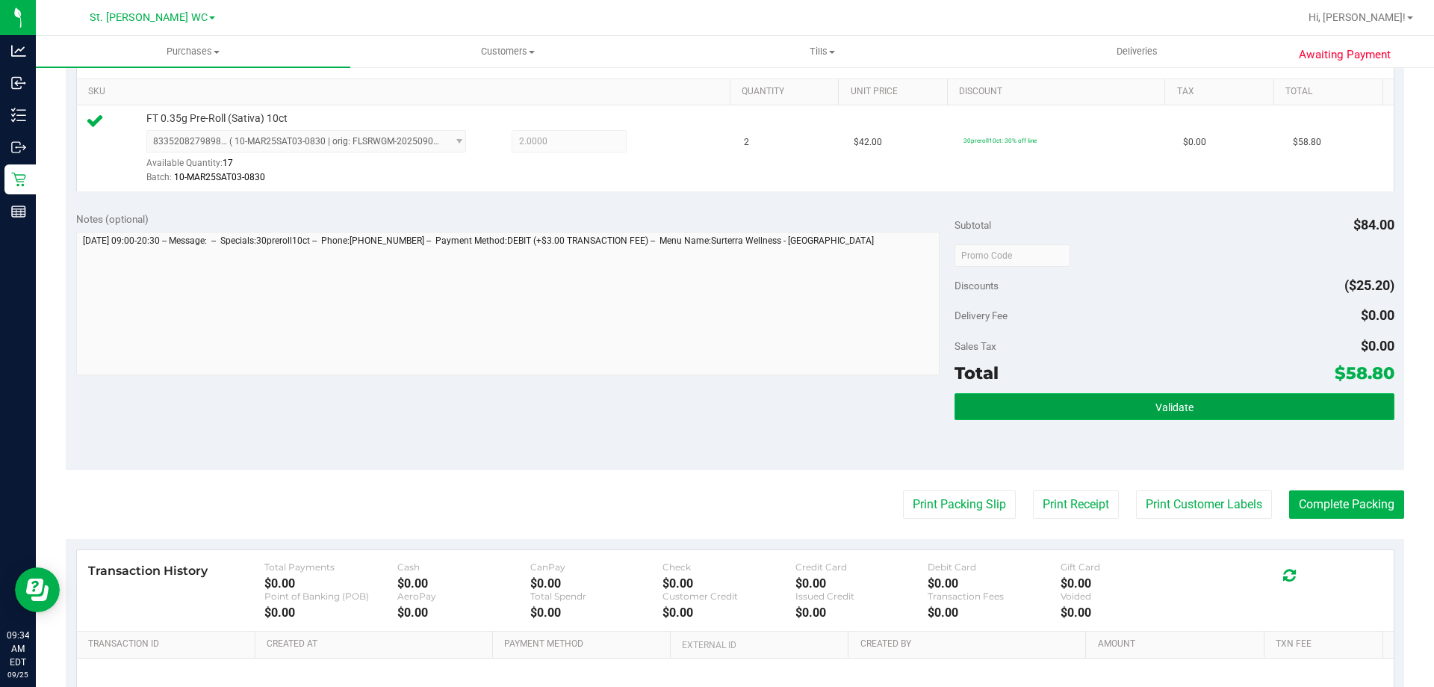
click at [1076, 398] on button "Validate" at bounding box center [1174, 406] width 439 height 27
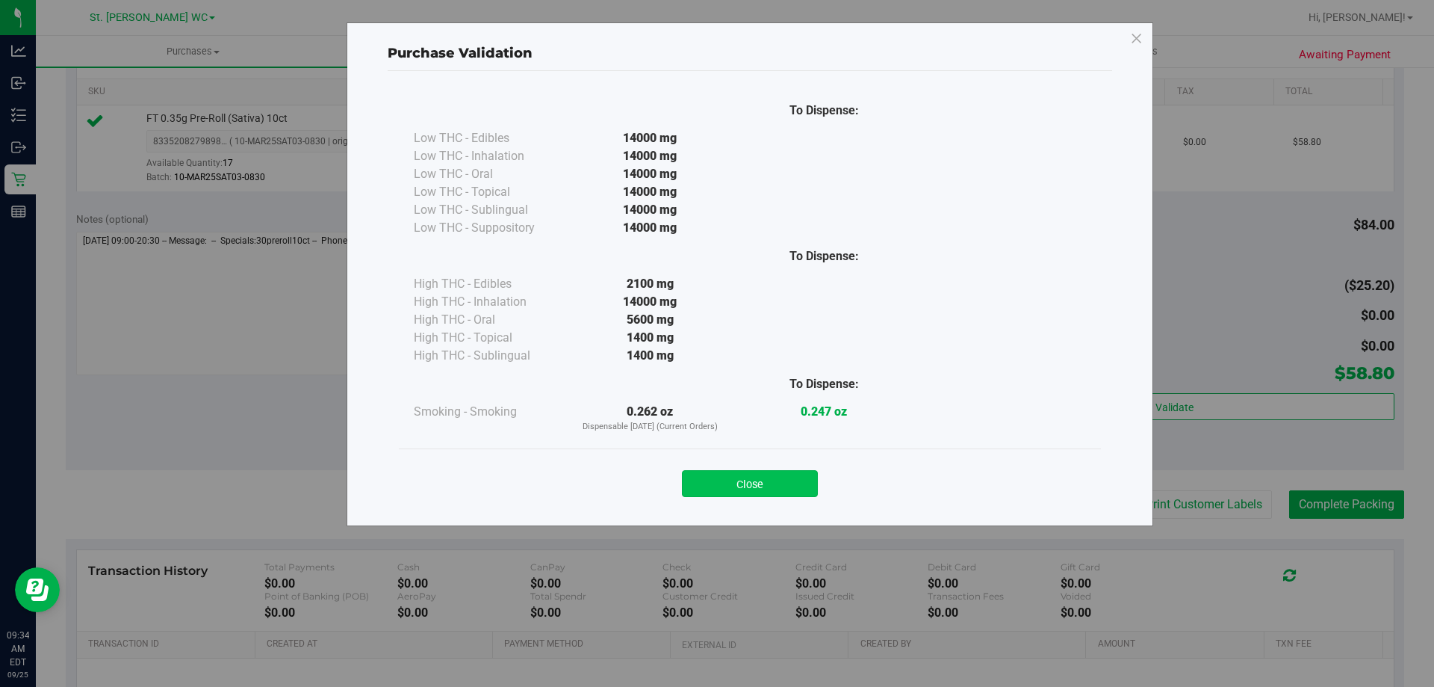
click at [774, 492] on button "Close" at bounding box center [750, 483] width 136 height 27
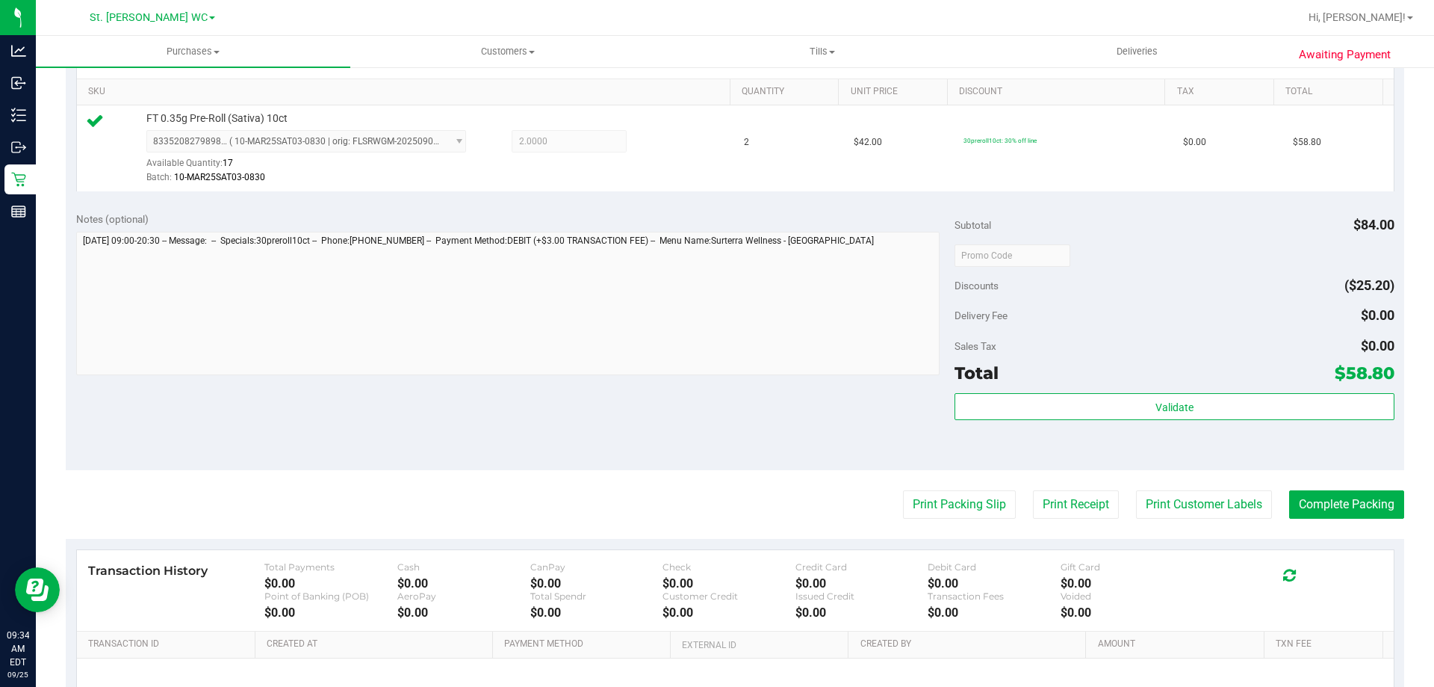
click at [730, 456] on div "Notes (optional) Subtotal $84.00 Discounts ($25.20) Delivery Fee $0.00 Sales Ta…" at bounding box center [735, 335] width 1339 height 269
click at [1298, 495] on button "Complete Packing" at bounding box center [1346, 504] width 115 height 28
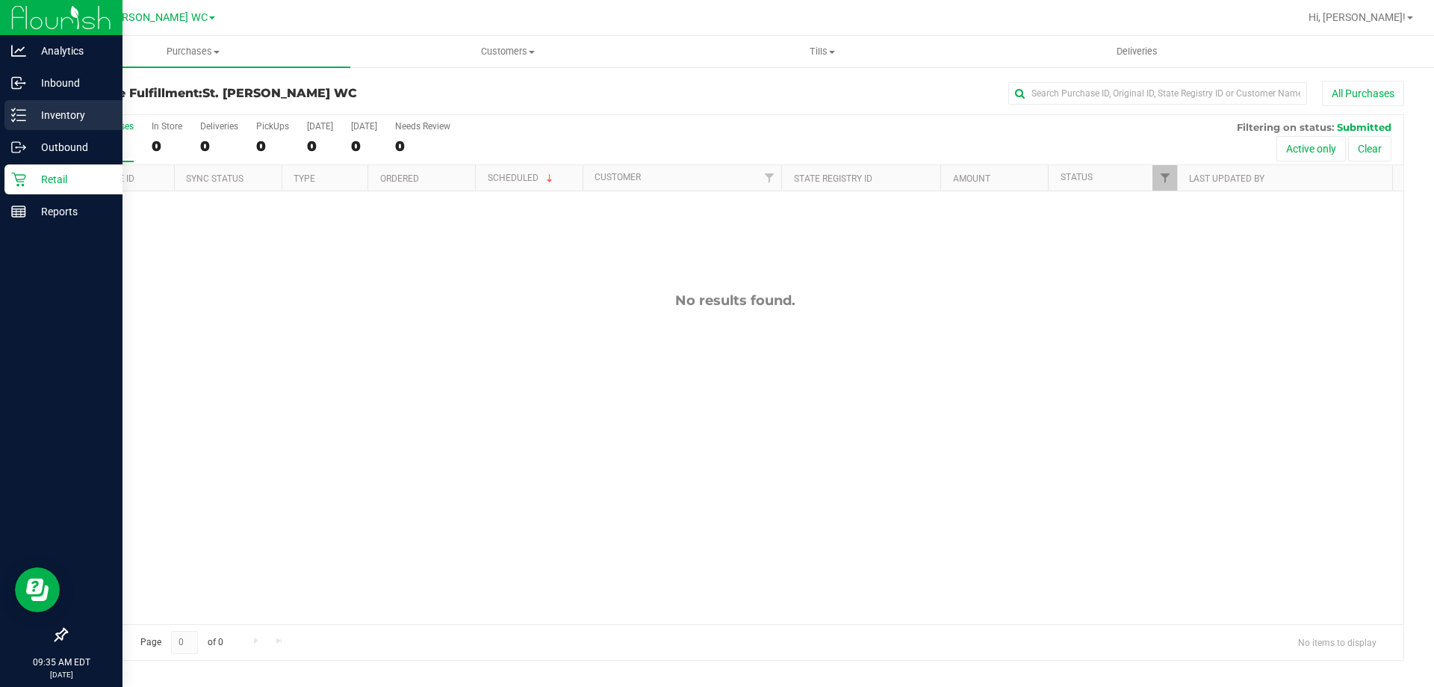
click at [48, 118] on p "Inventory" at bounding box center [71, 115] width 90 height 18
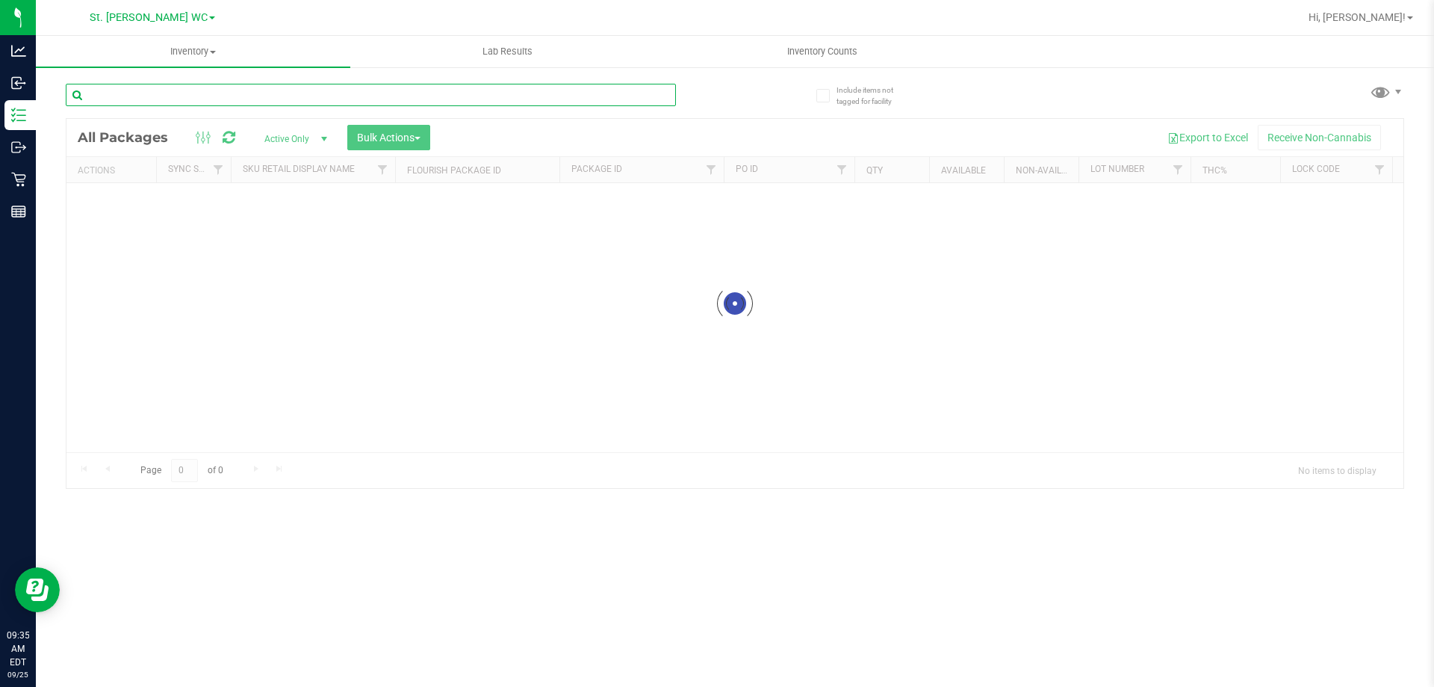
click at [164, 86] on input "text" at bounding box center [371, 95] width 610 height 22
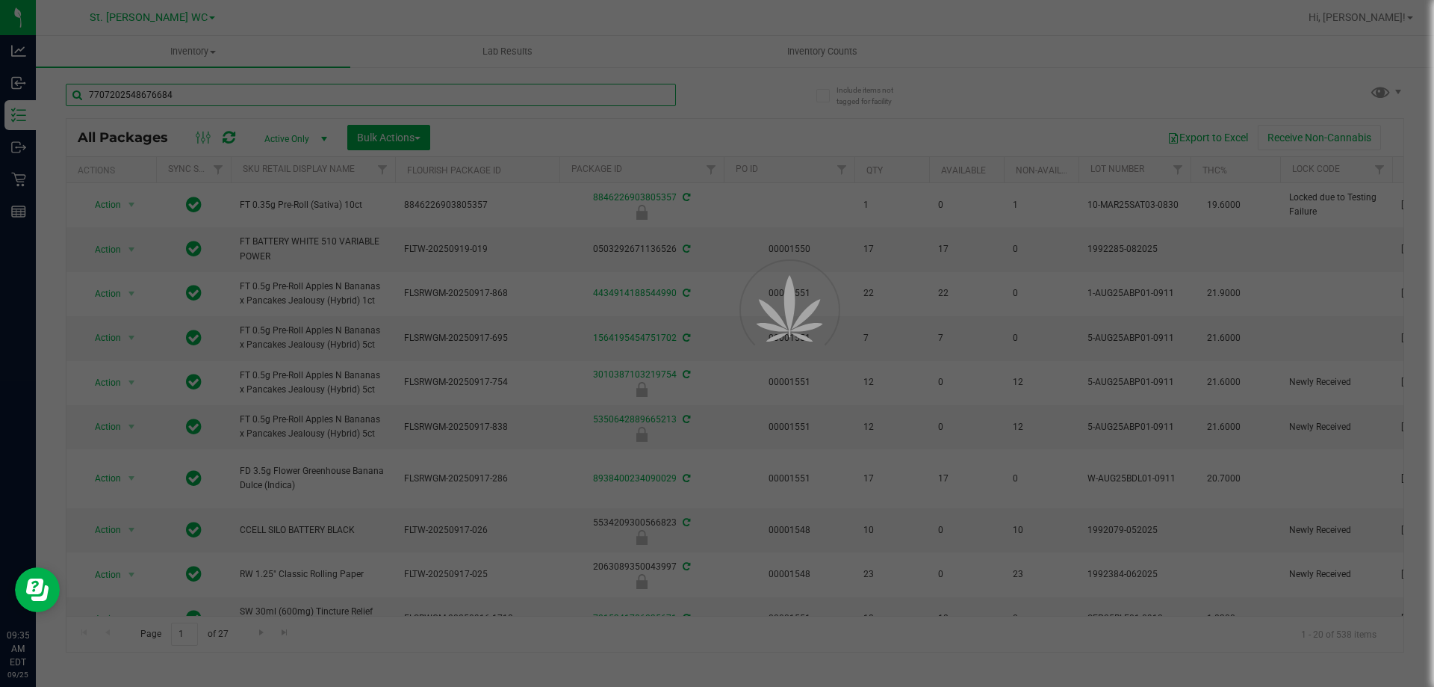
type input "7707202548676684"
